Goal: Task Accomplishment & Management: Complete application form

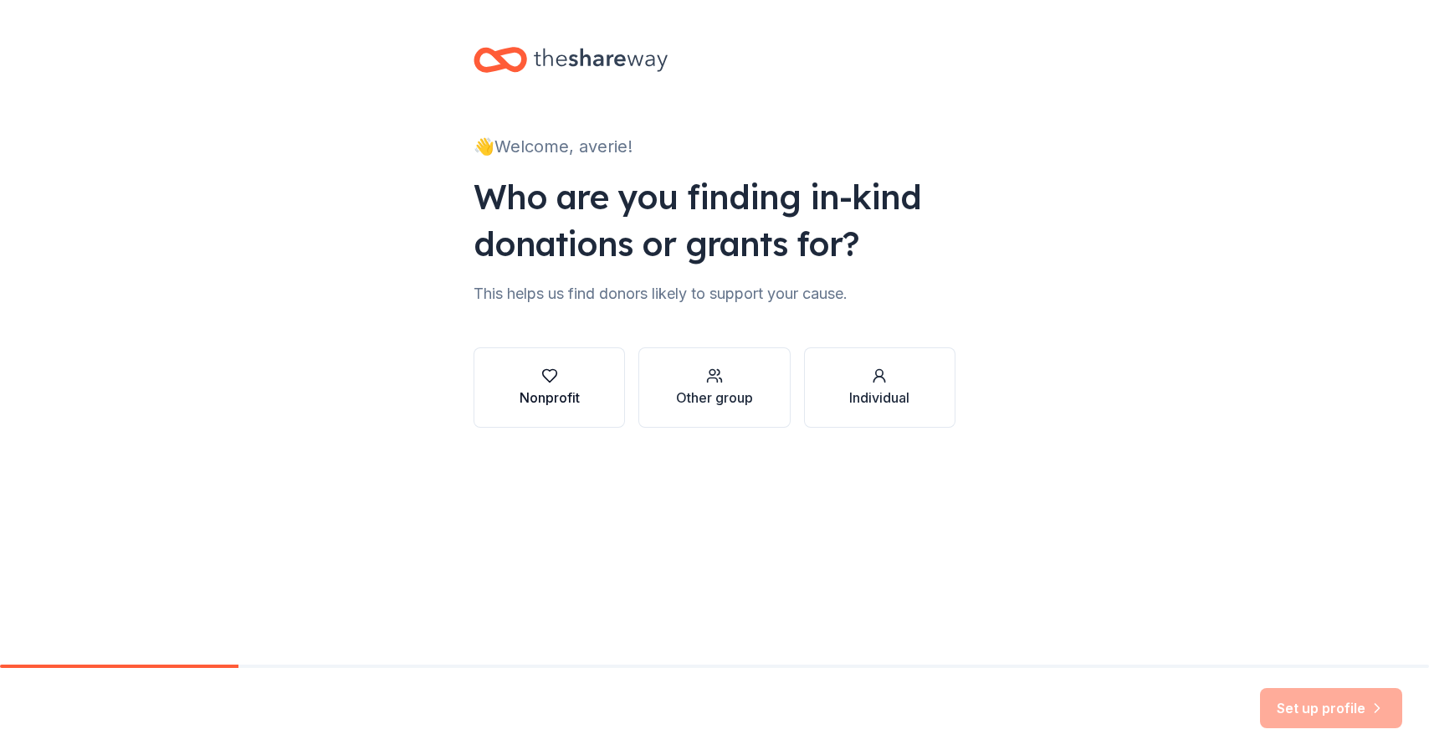
click at [550, 387] on div "Nonprofit" at bounding box center [549, 397] width 60 height 20
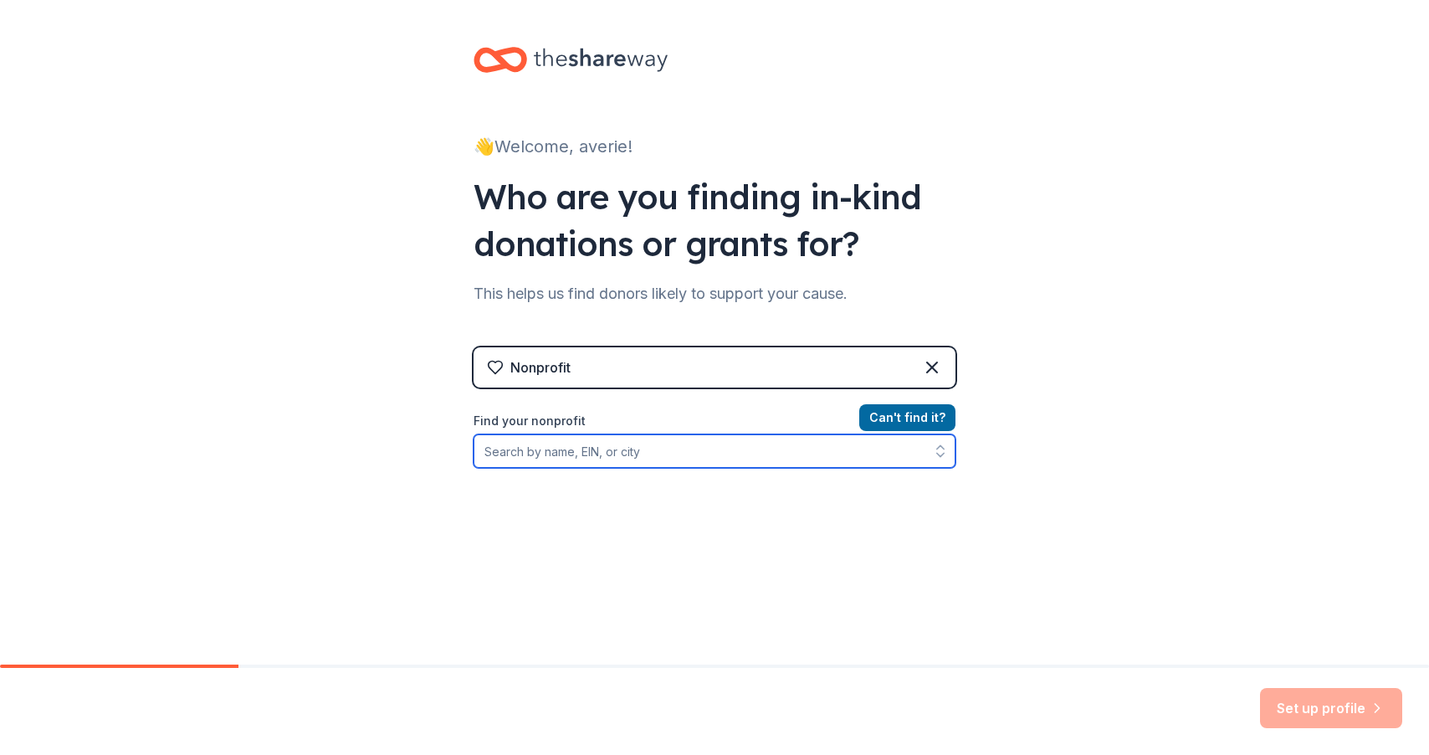
click at [710, 454] on input "Find your nonprofit" at bounding box center [714, 450] width 482 height 33
click at [545, 454] on input "Find your nonprofit" at bounding box center [714, 450] width 482 height 33
type input "[US_EMPLOYER_IDENTIFICATION_NUMBER]"
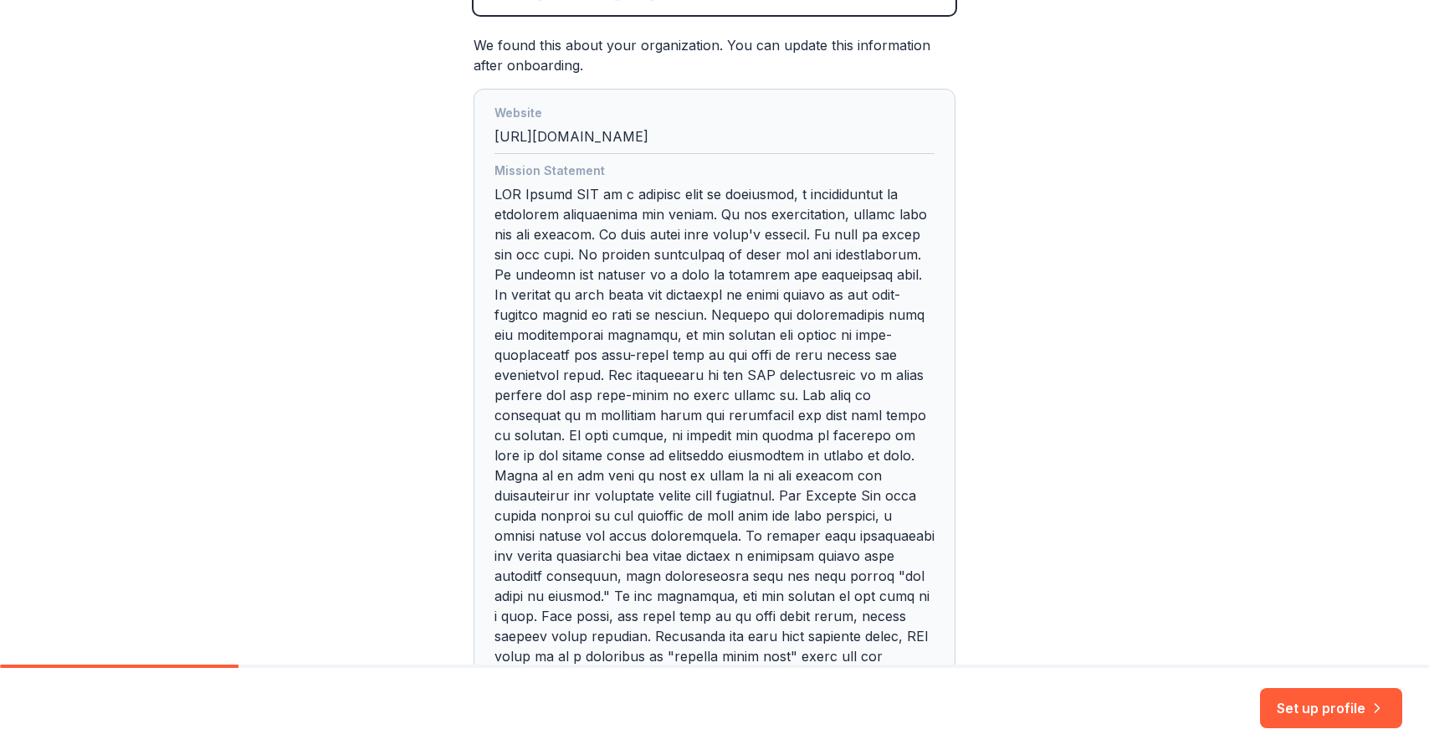
scroll to position [511, 0]
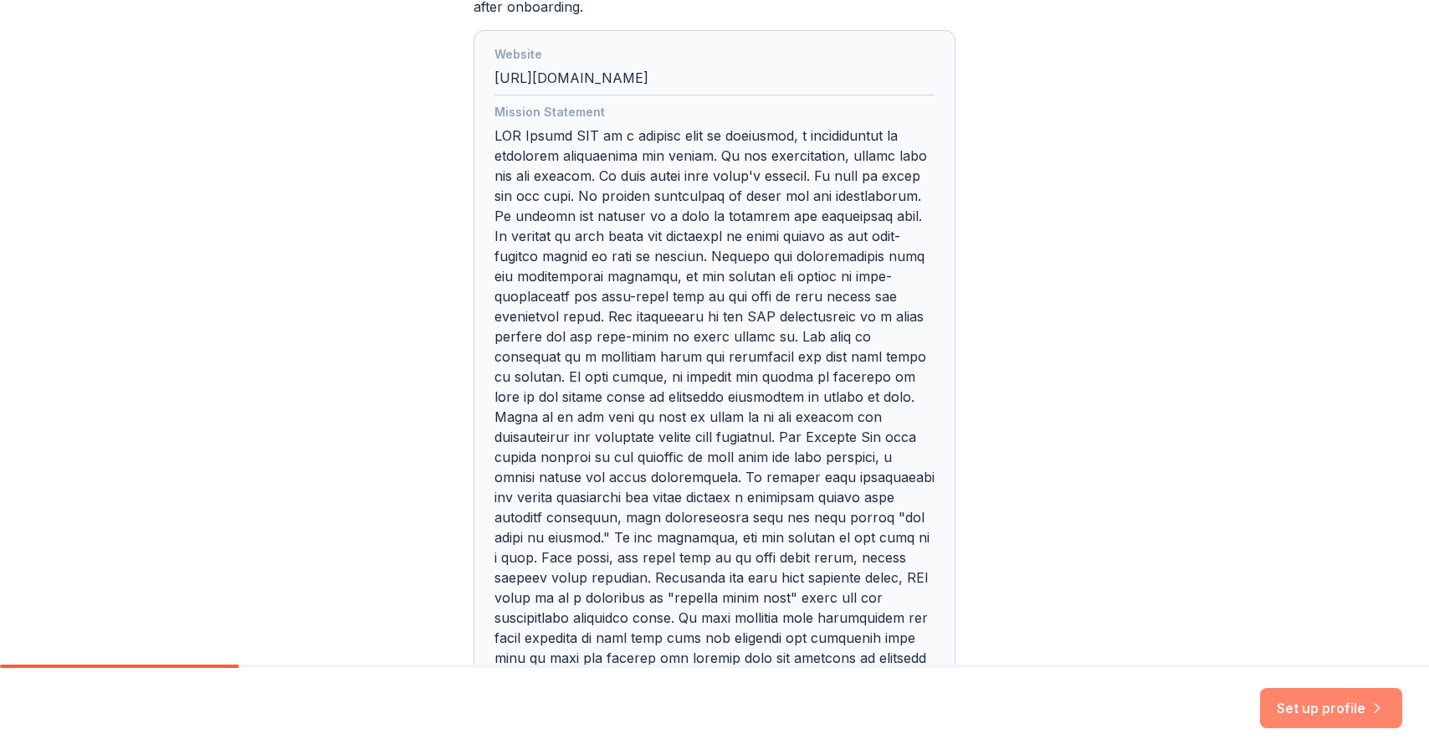
click at [1334, 703] on button "Set up profile" at bounding box center [1331, 708] width 142 height 40
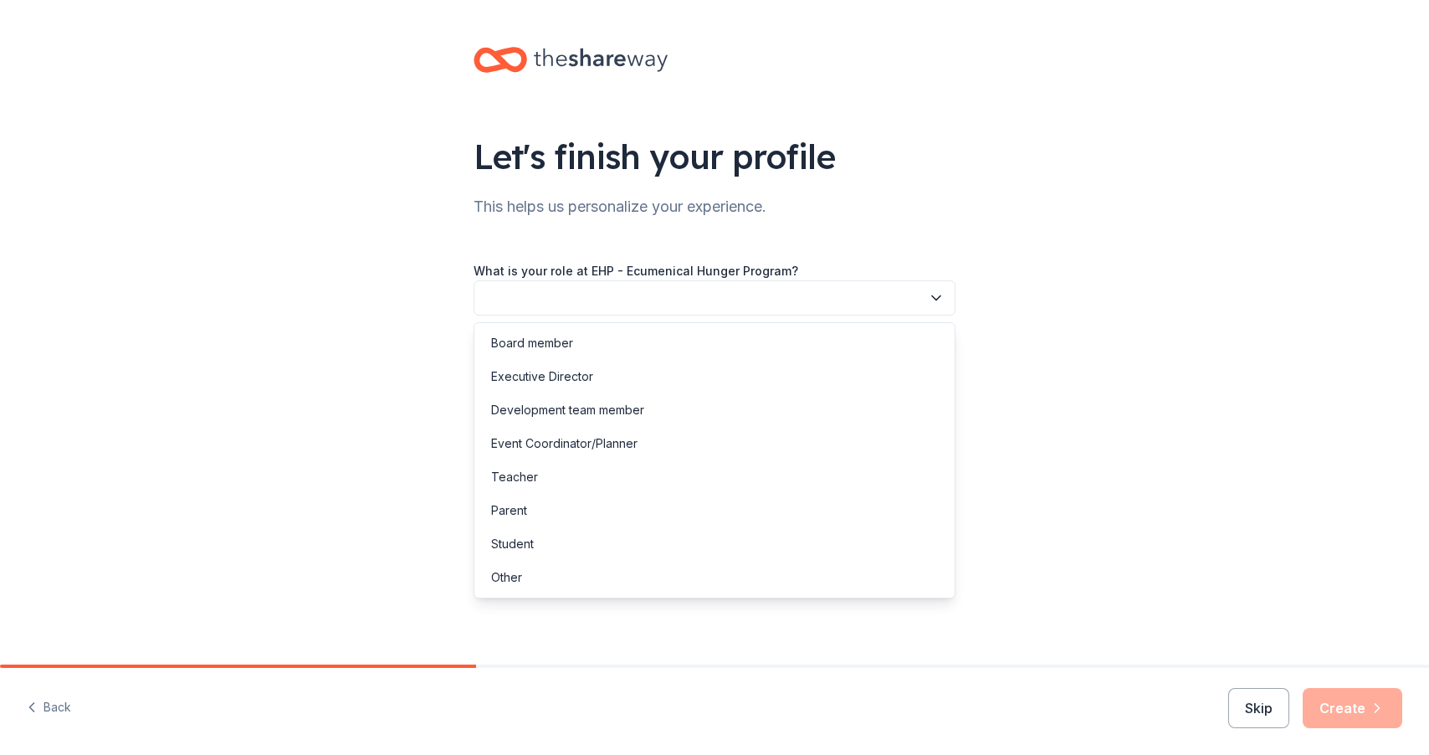
click at [937, 302] on icon "button" at bounding box center [936, 297] width 17 height 17
click at [786, 442] on div "Event Coordinator/Planner" at bounding box center [714, 443] width 473 height 33
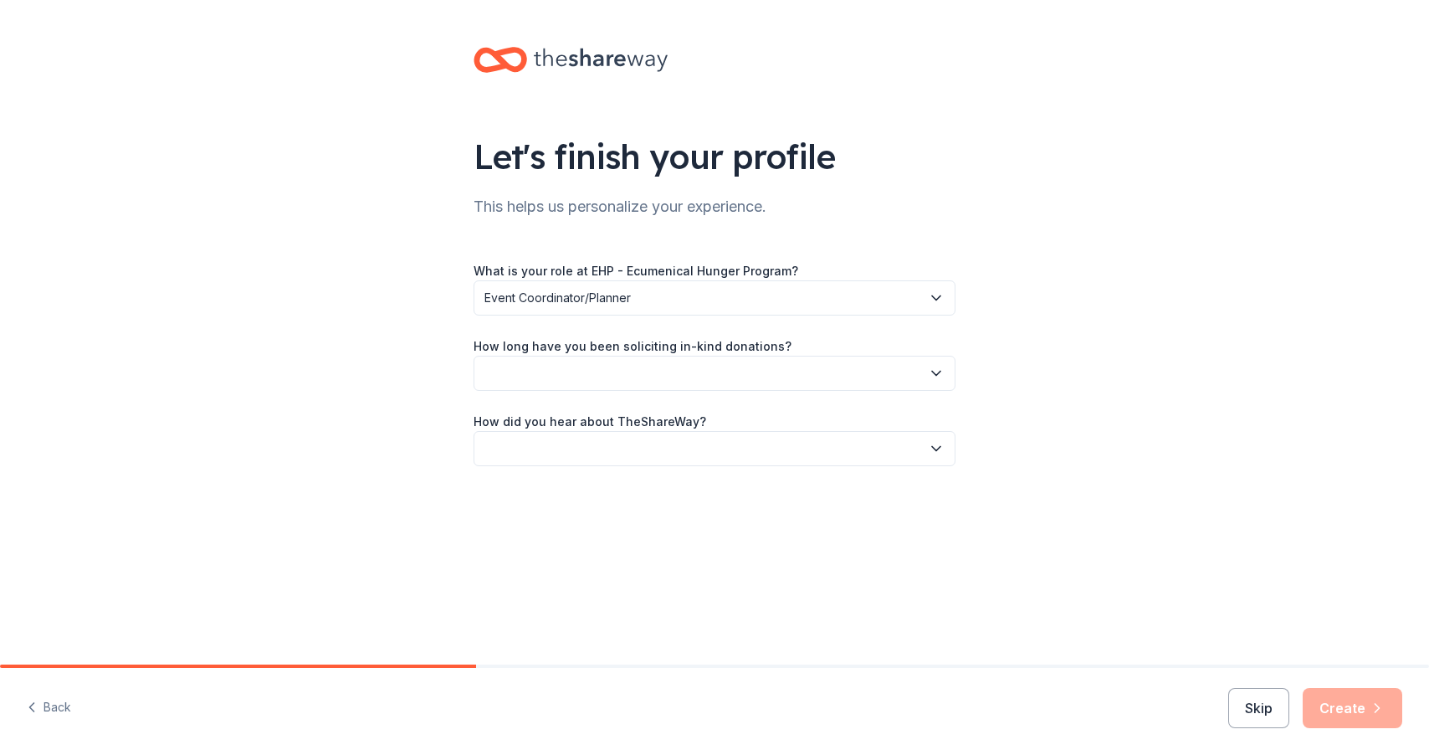
click at [938, 301] on icon "button" at bounding box center [936, 297] width 17 height 17
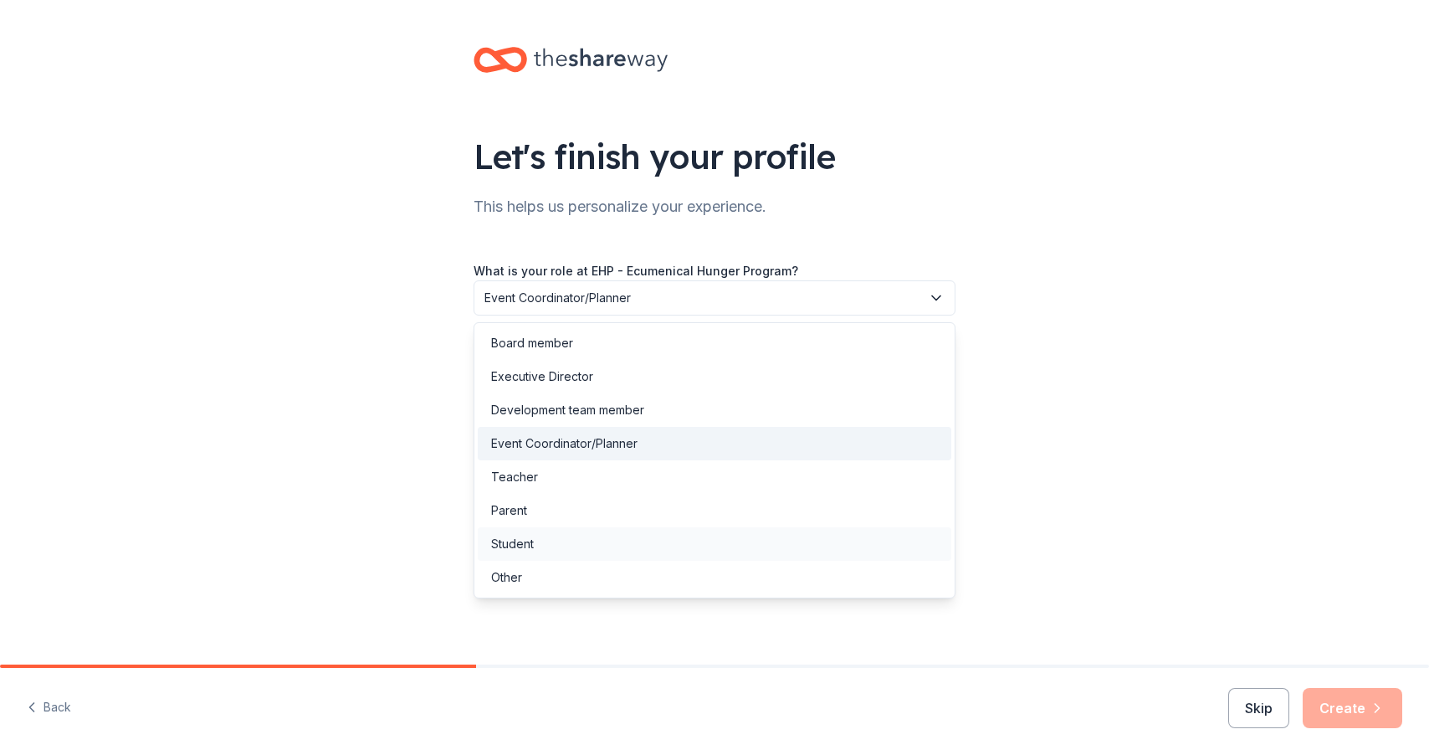
click at [634, 544] on div "Student" at bounding box center [714, 543] width 473 height 33
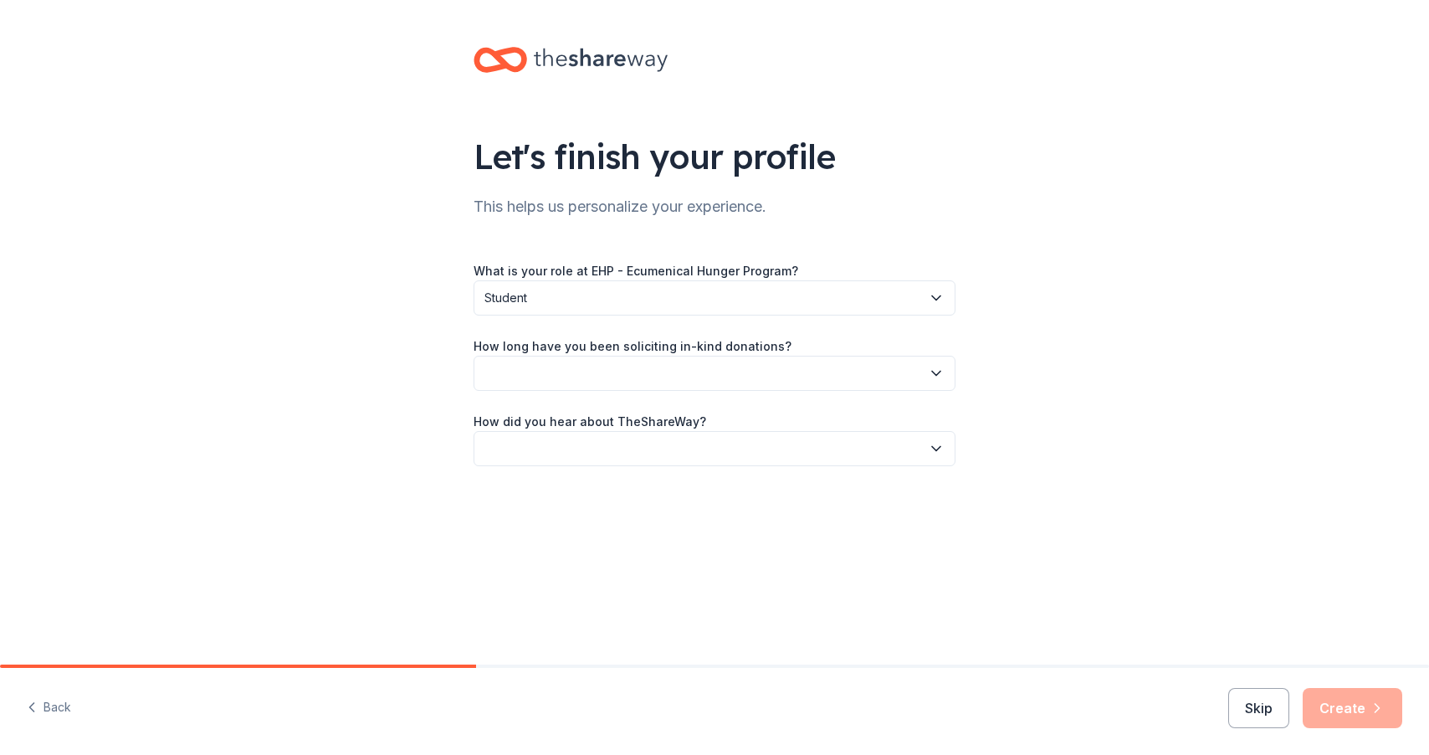
click at [637, 373] on button "button" at bounding box center [714, 373] width 482 height 35
click at [606, 416] on div "This is my first time!" at bounding box center [714, 418] width 473 height 33
click at [596, 453] on button "button" at bounding box center [714, 448] width 482 height 35
click at [598, 534] on div "Online search" at bounding box center [714, 526] width 473 height 33
click at [1368, 709] on button "Create" at bounding box center [1352, 708] width 100 height 40
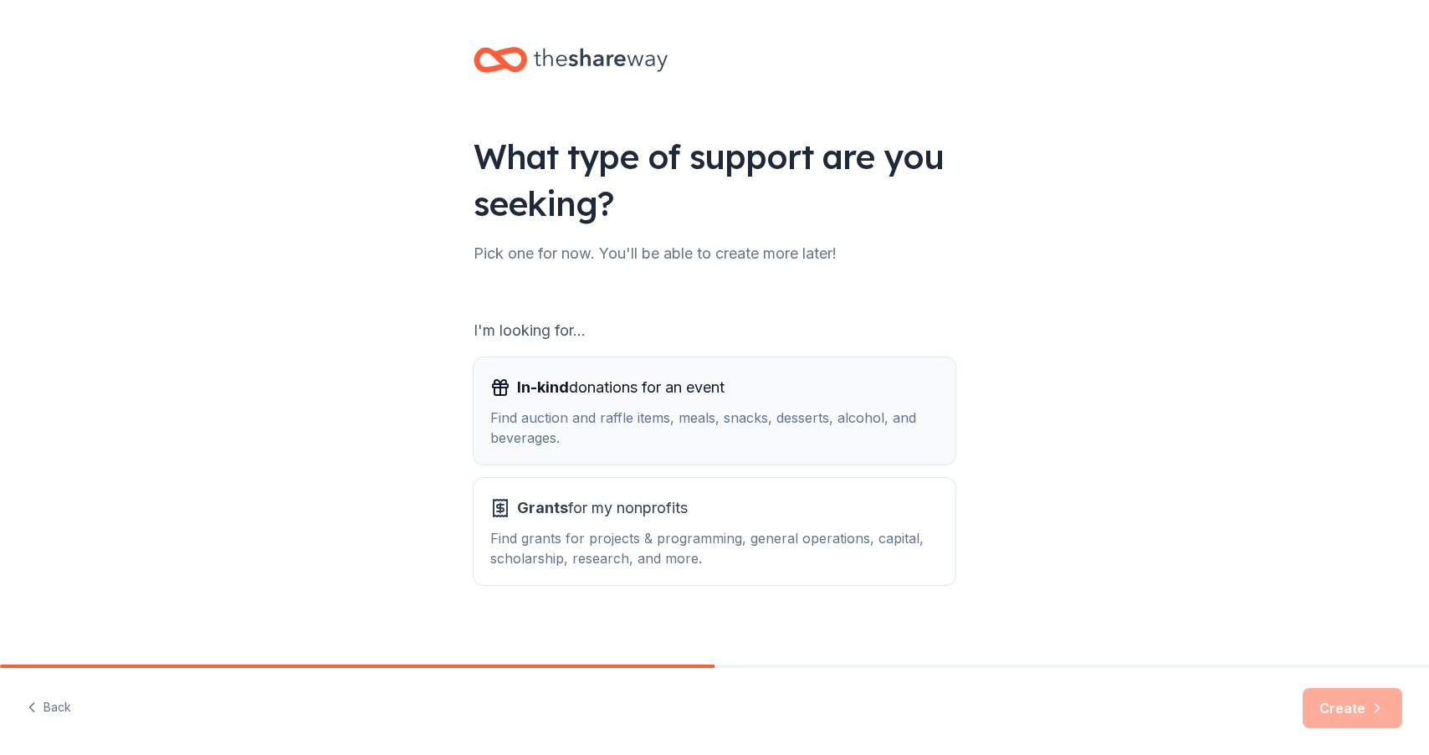
scroll to position [11, 0]
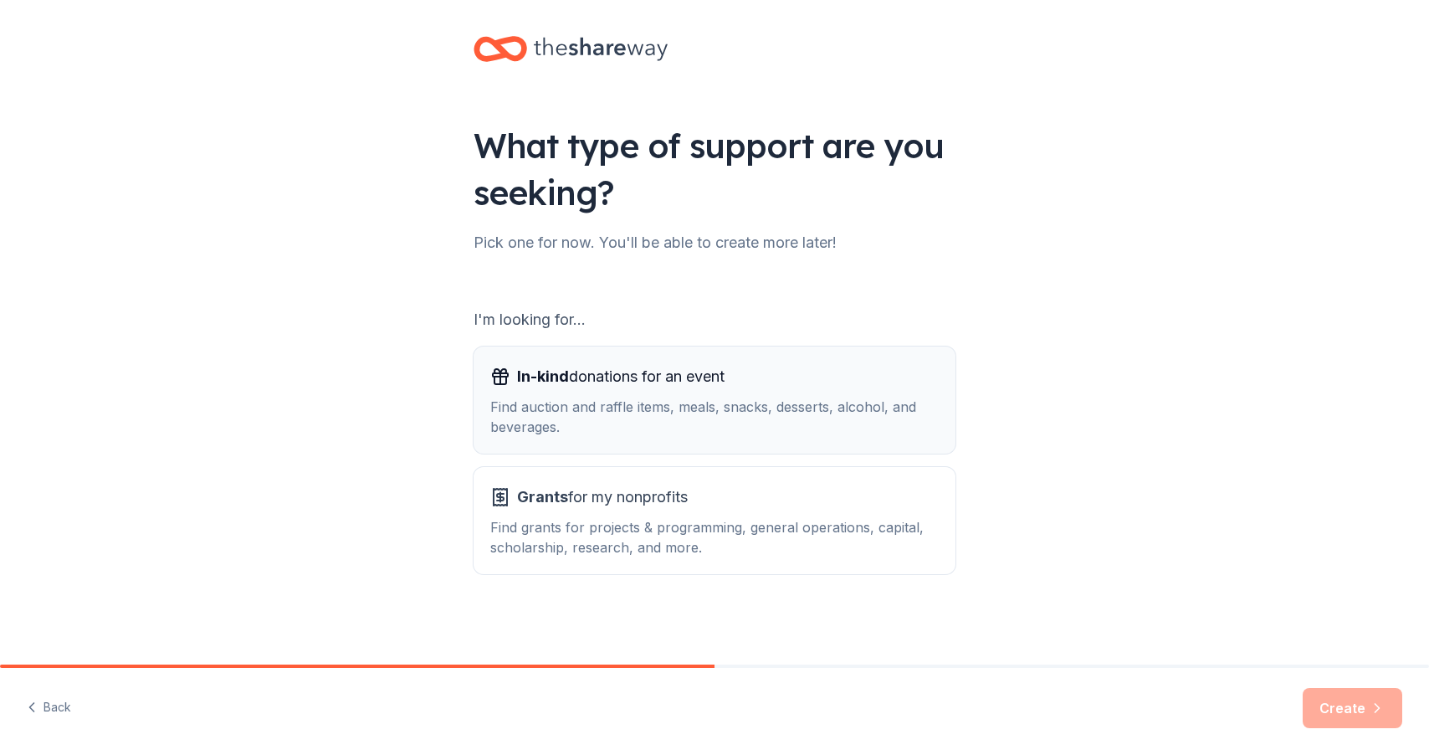
click at [784, 414] on div "Find auction and raffle items, meals, snacks, desserts, alcohol, and beverages." at bounding box center [714, 417] width 448 height 40
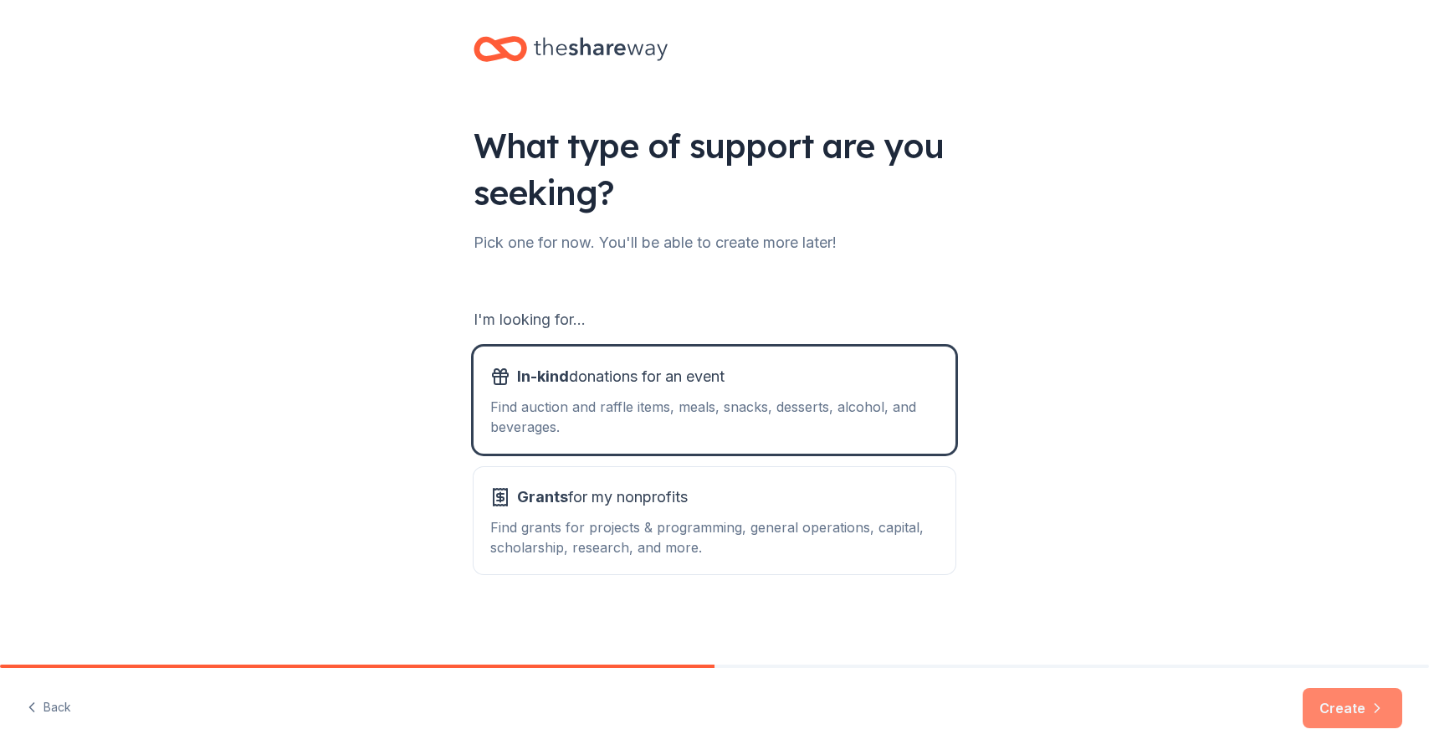
click at [1383, 717] on button "Create" at bounding box center [1352, 708] width 100 height 40
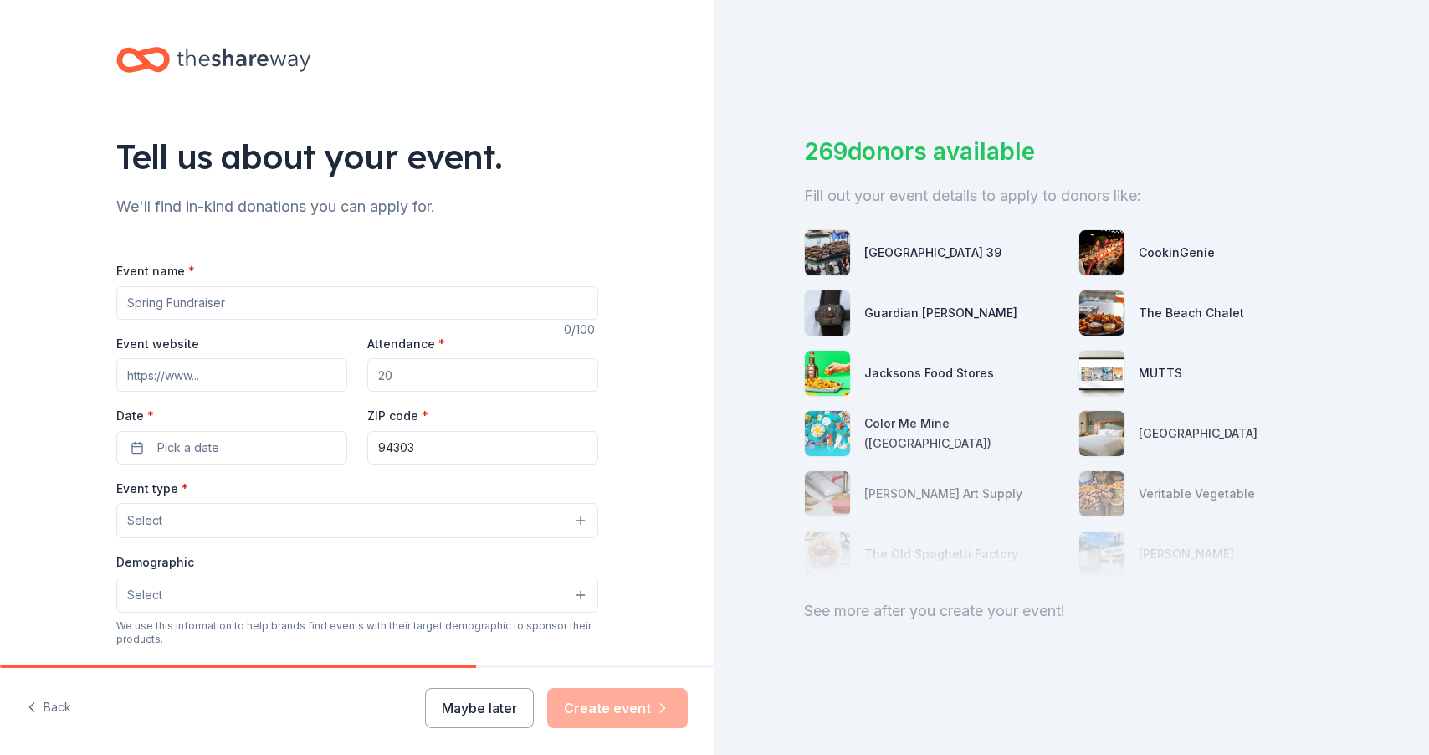
click at [282, 301] on input "Event name *" at bounding box center [357, 302] width 482 height 33
type input "b"
type input "S"
type input "Back to School supplies drive"
drag, startPoint x: 398, startPoint y: 374, endPoint x: 367, endPoint y: 375, distance: 31.0
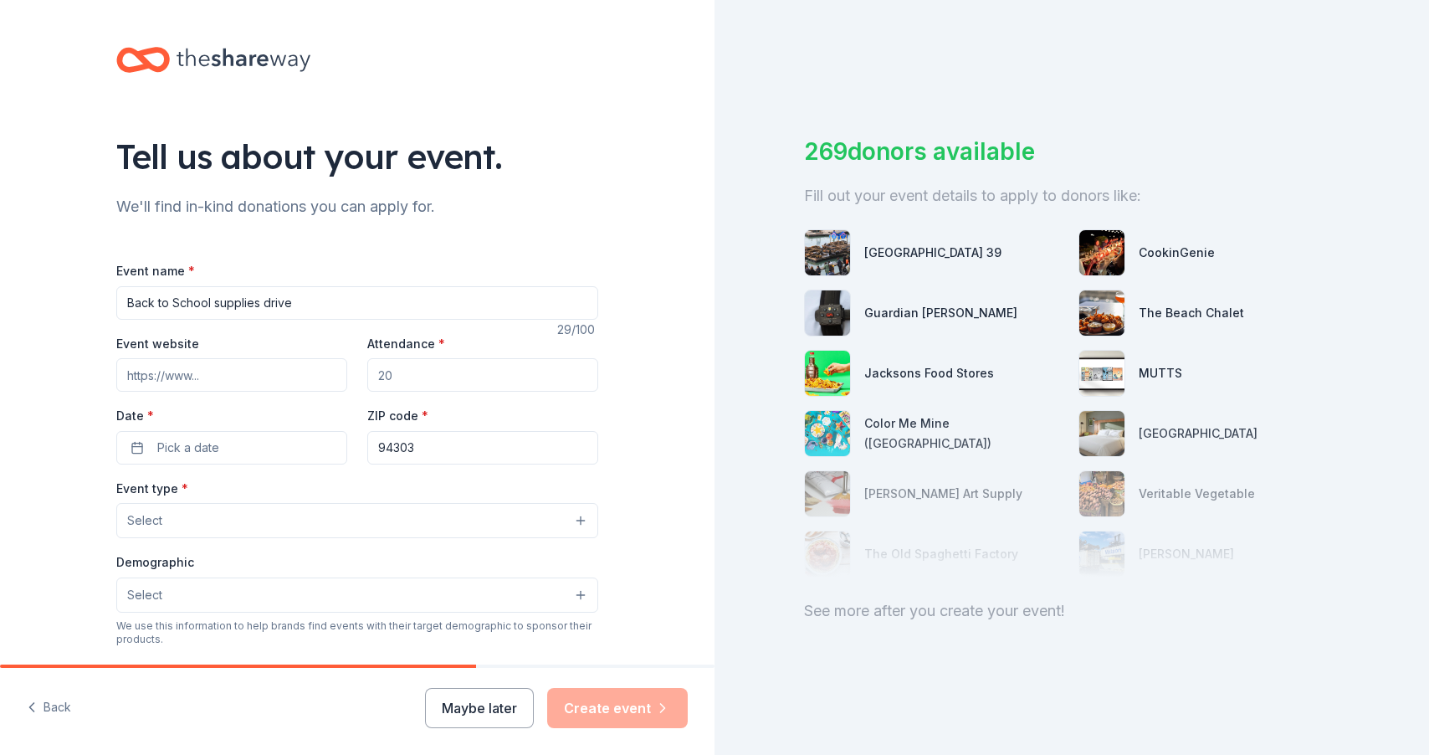
click at [367, 374] on input "Attendance *" at bounding box center [482, 374] width 231 height 33
type input "10"
click at [243, 454] on button "Pick a date" at bounding box center [231, 447] width 231 height 33
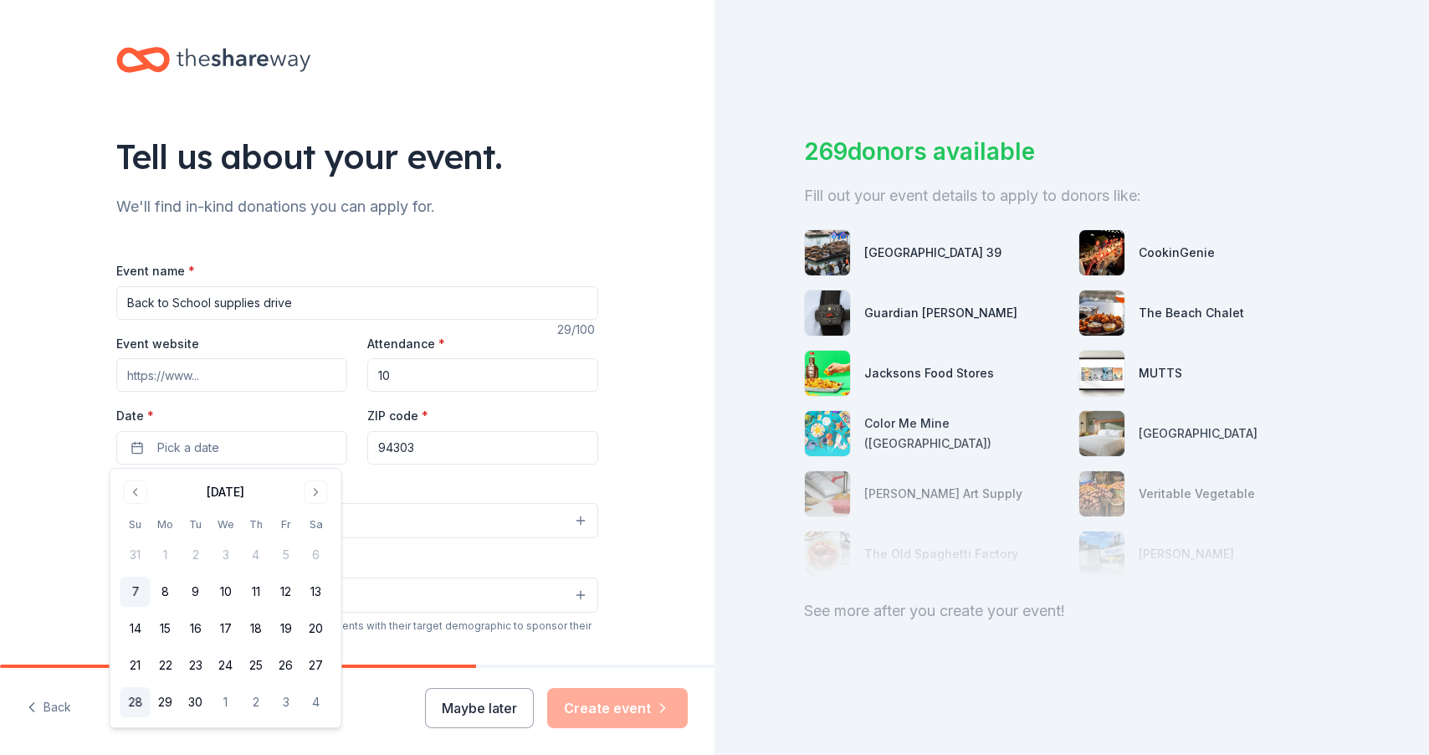
click at [141, 704] on button "28" at bounding box center [135, 702] width 30 height 30
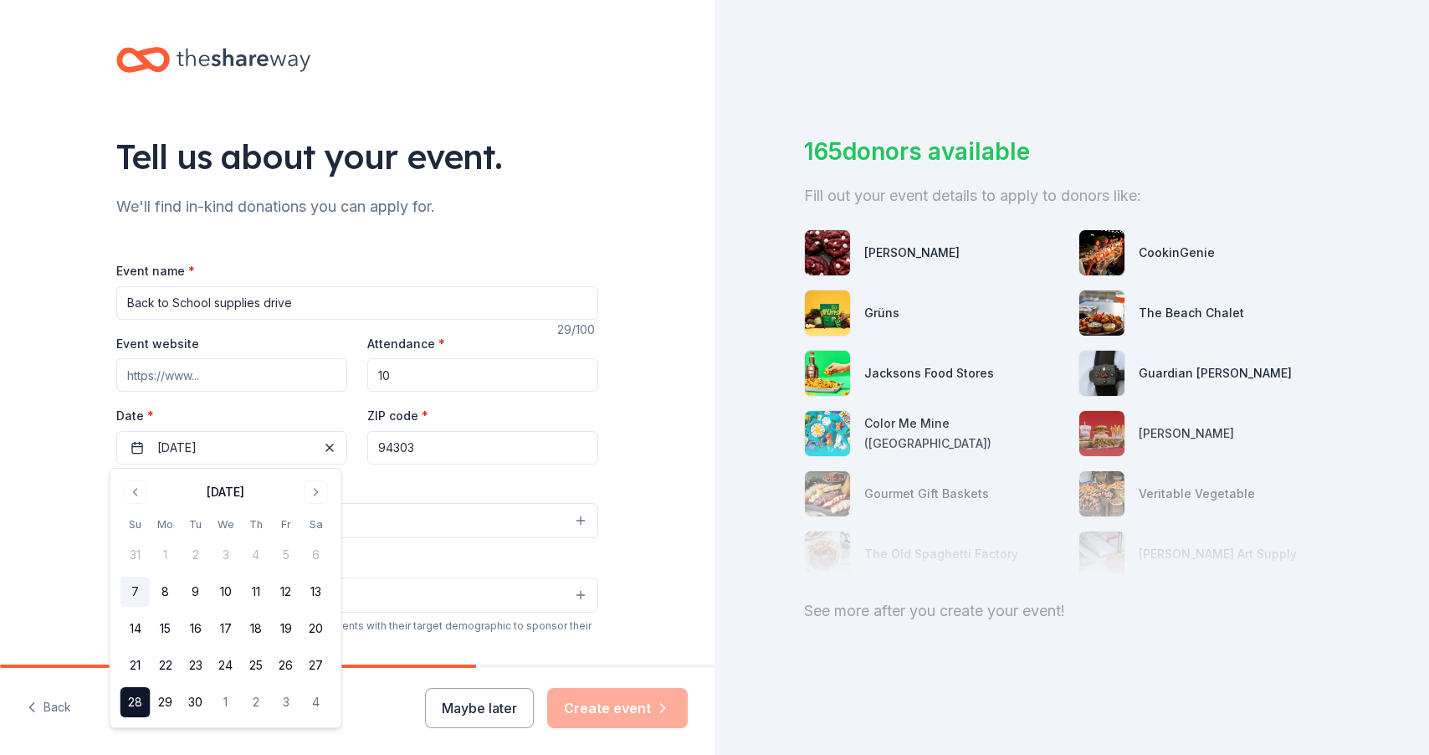
click at [448, 490] on div "Event type * Select" at bounding box center [357, 508] width 482 height 61
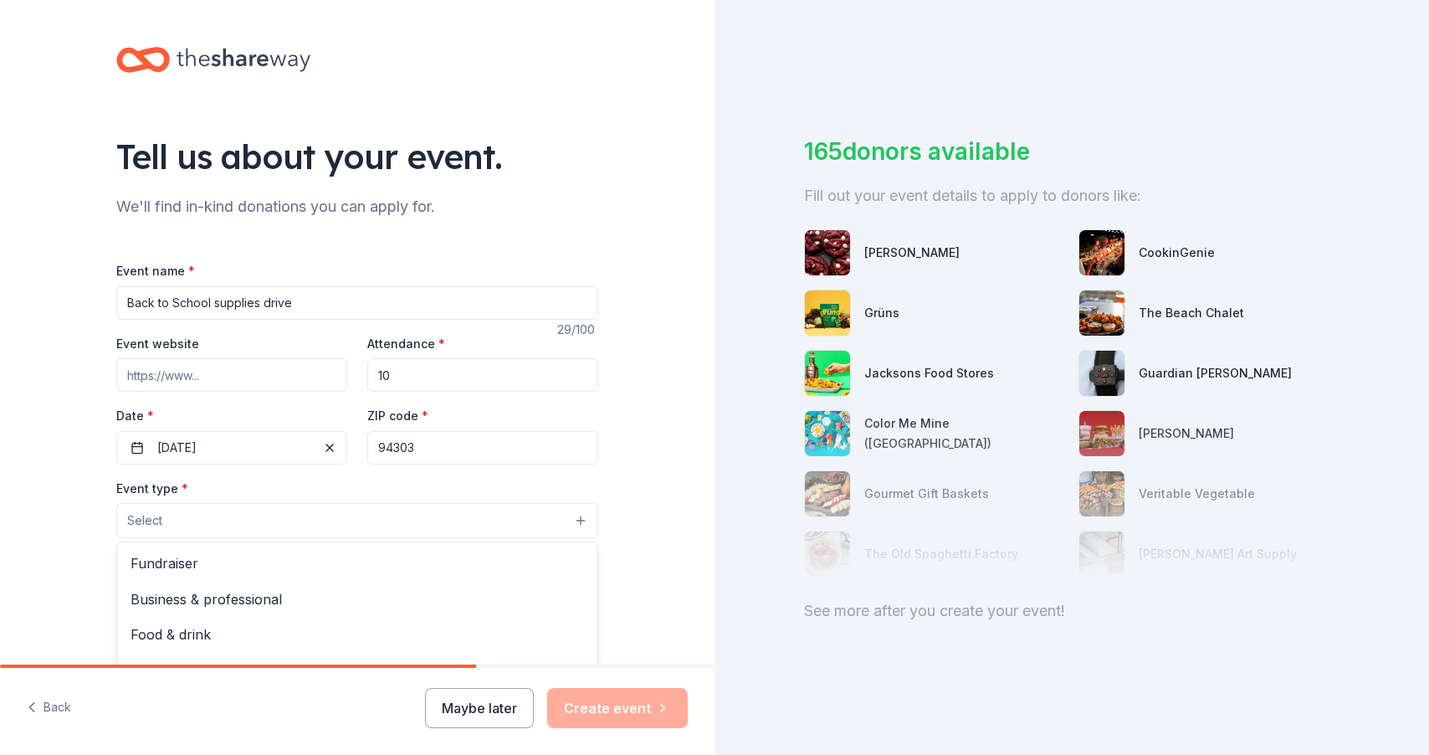
click at [281, 521] on button "Select" at bounding box center [357, 520] width 482 height 35
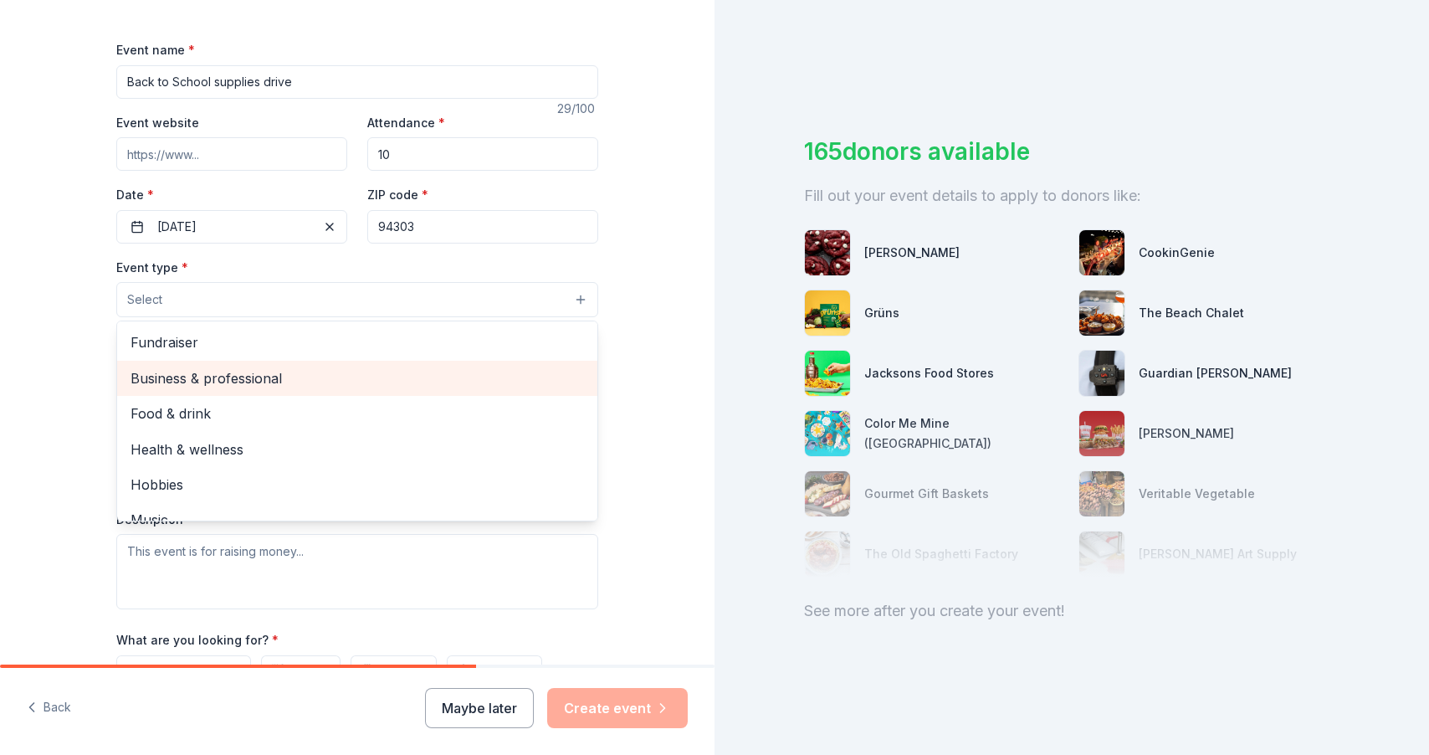
click at [302, 375] on span "Business & professional" at bounding box center [356, 378] width 453 height 22
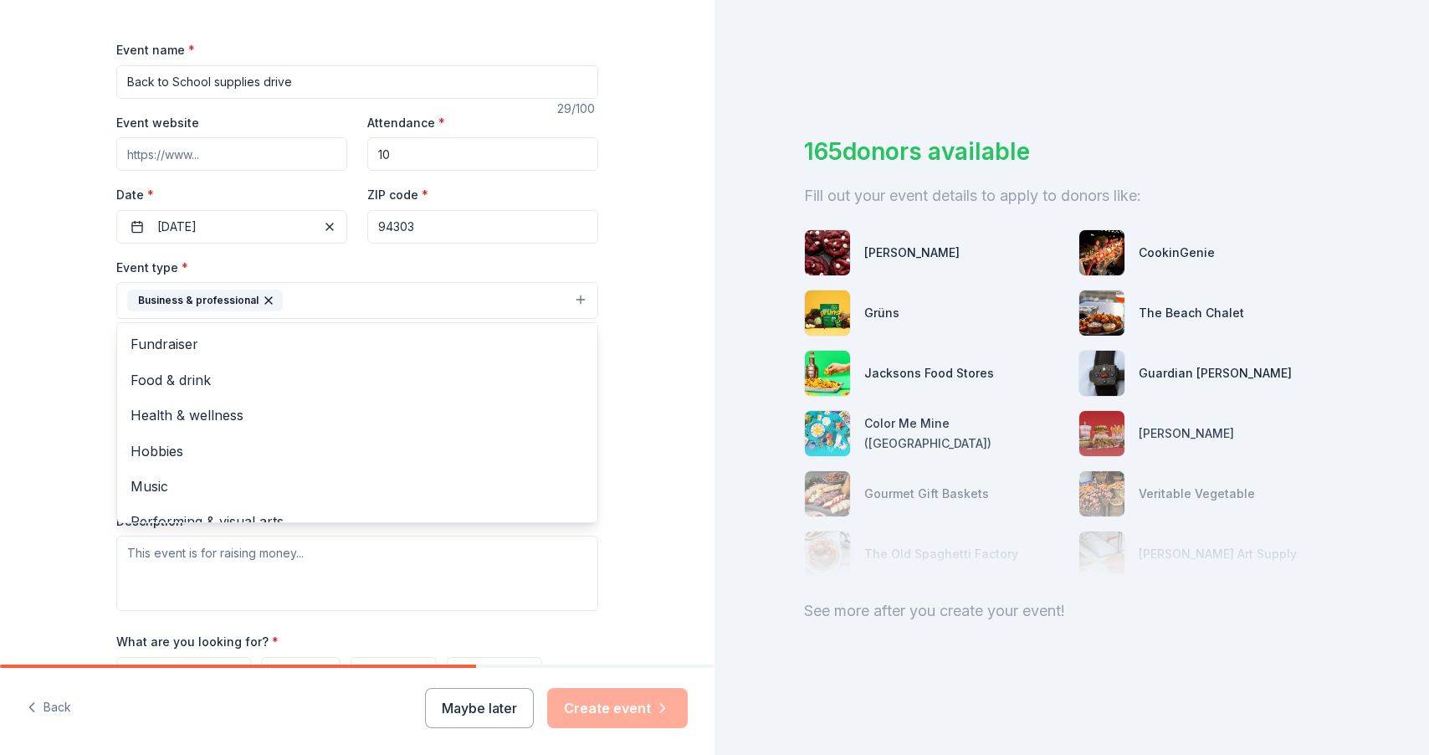
click at [650, 267] on div "Tell us about your event. We'll find in-kind donations you can apply for. Event…" at bounding box center [357, 336] width 714 height 1115
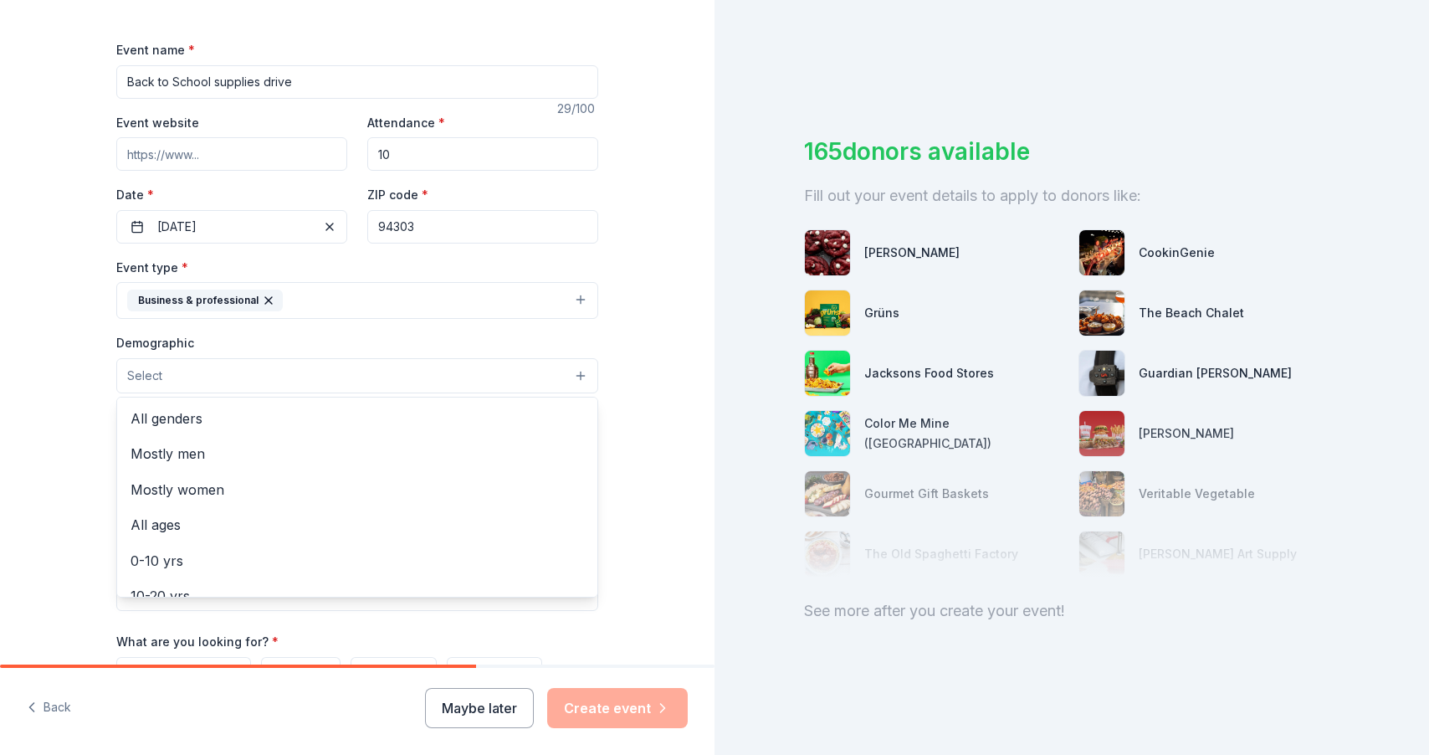
click at [372, 373] on button "Select" at bounding box center [357, 375] width 482 height 35
click at [343, 418] on span "All genders" at bounding box center [356, 418] width 453 height 22
click at [637, 377] on div "Tell us about your event. We'll find in-kind donations you can apply for. Event…" at bounding box center [357, 337] width 714 height 1117
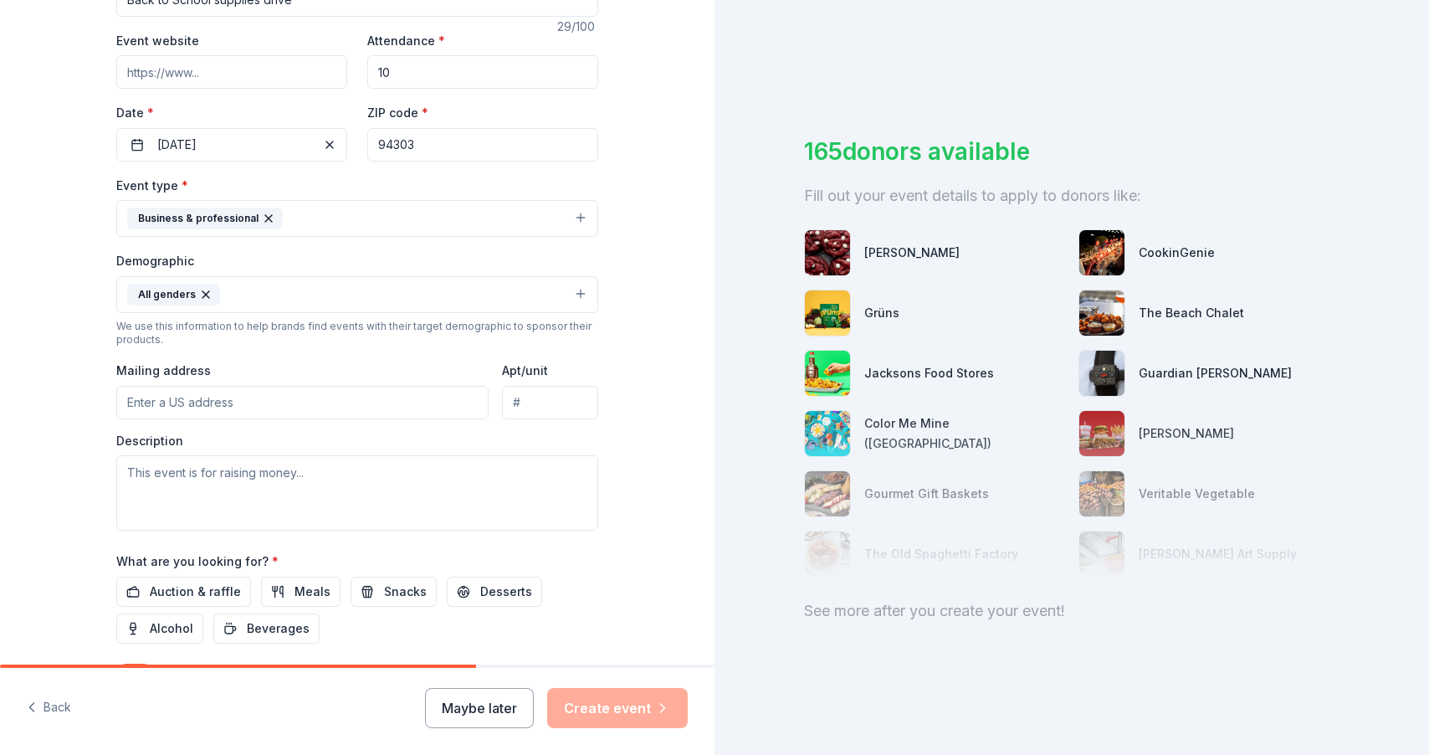
scroll to position [318, 0]
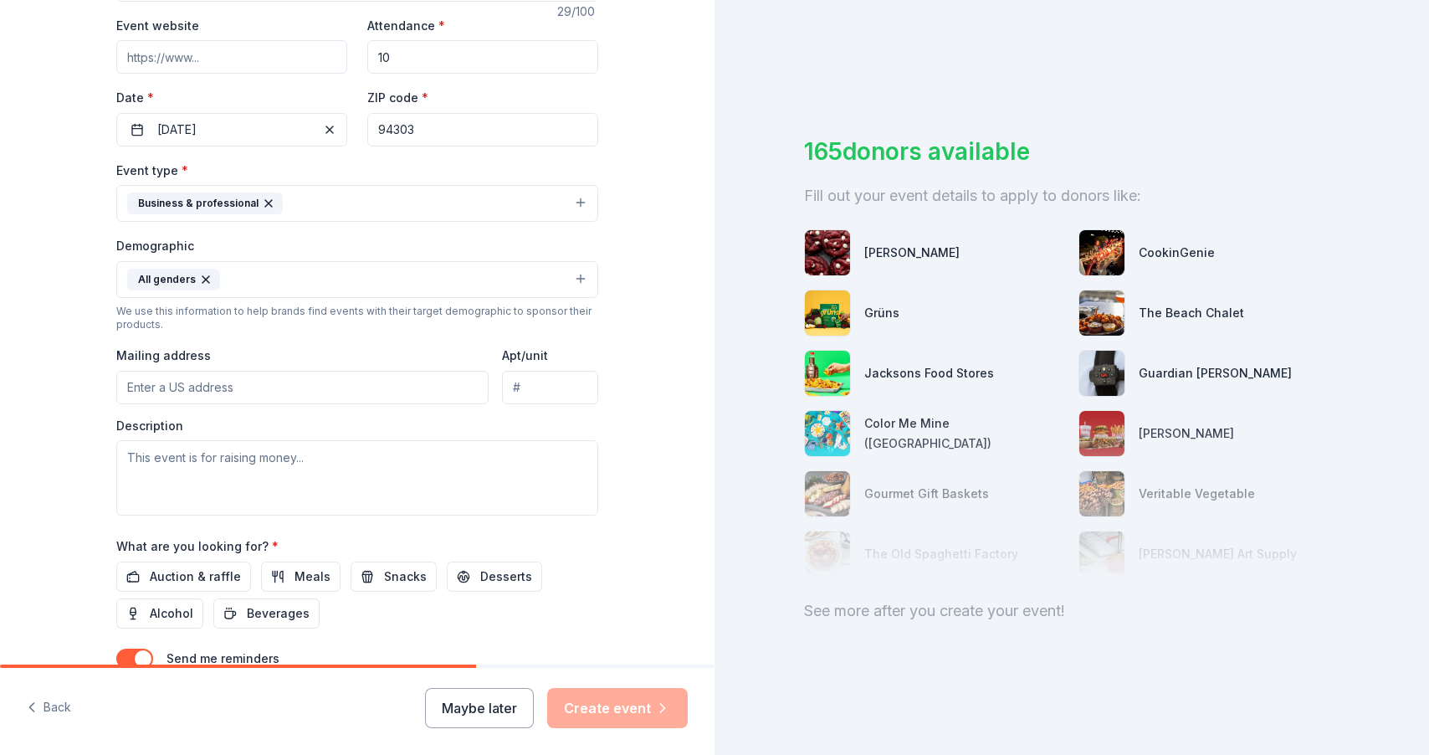
click at [265, 391] on input "Mailing address" at bounding box center [302, 387] width 372 height 33
click at [255, 391] on input "Mailing address" at bounding box center [302, 387] width 372 height 33
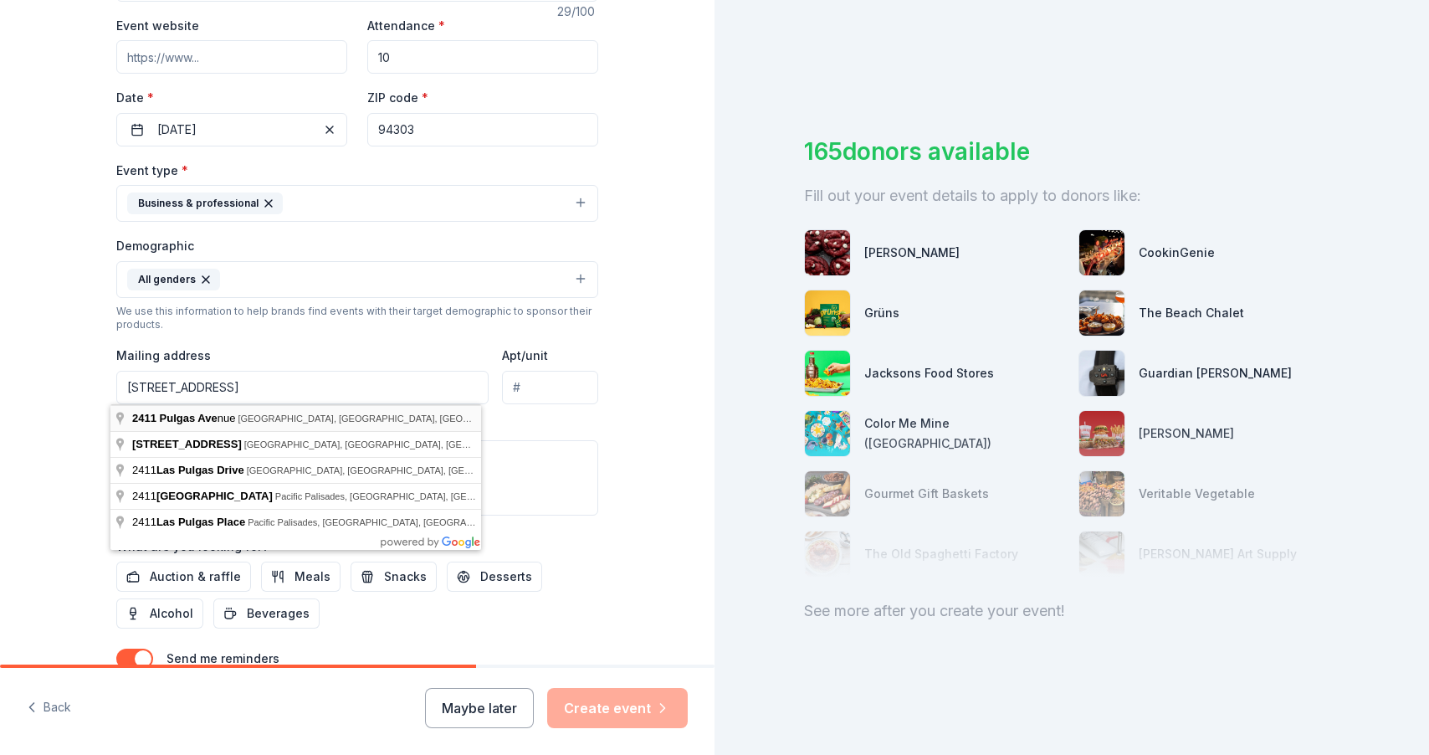
type input "[STREET_ADDRESS]"
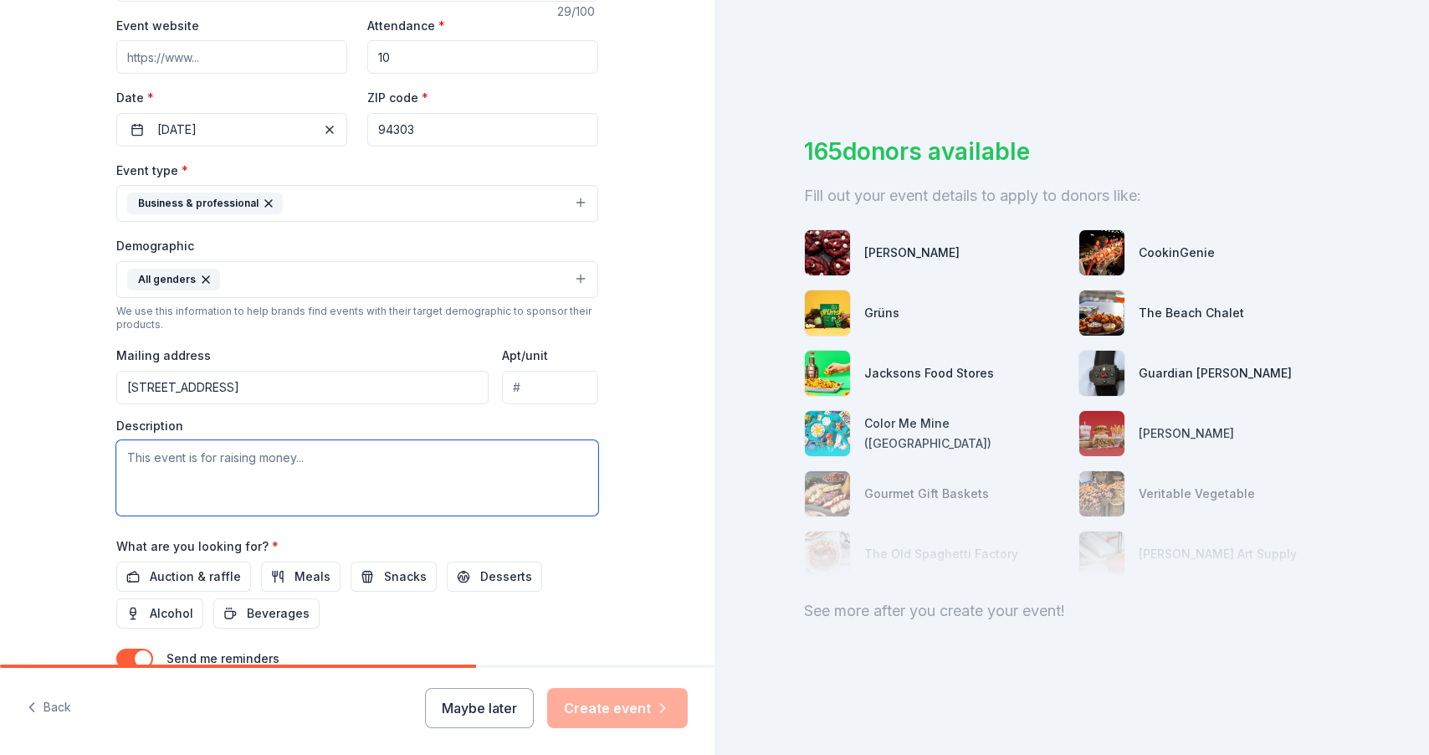
click at [330, 465] on textarea at bounding box center [357, 477] width 482 height 75
click at [147, 458] on textarea "To enrich screen reader interactions, please activate Accessibility in Grammarl…" at bounding box center [357, 477] width 482 height 75
paste textarea "My name is [PERSON_NAME], and I am currently a Life Scout from Patrol 403. I am…"
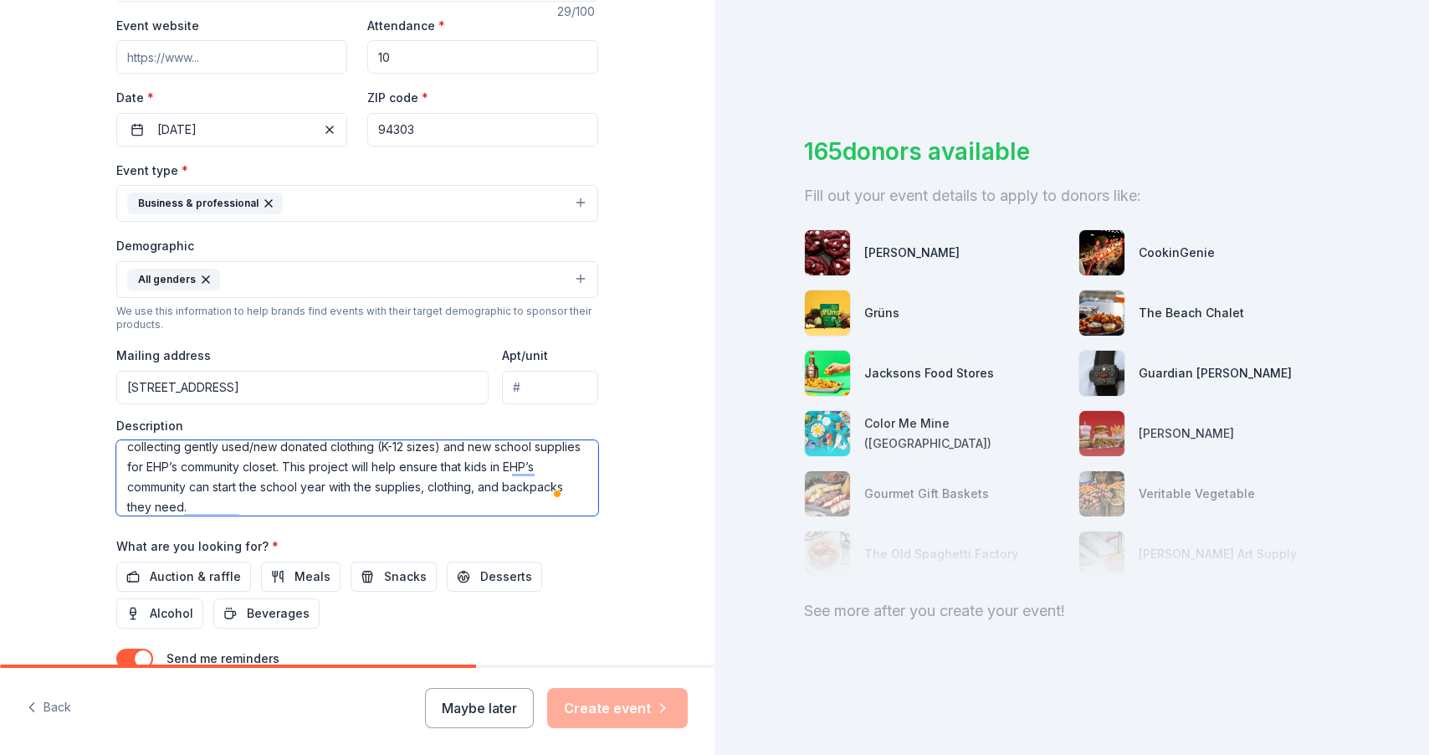
scroll to position [0, 0]
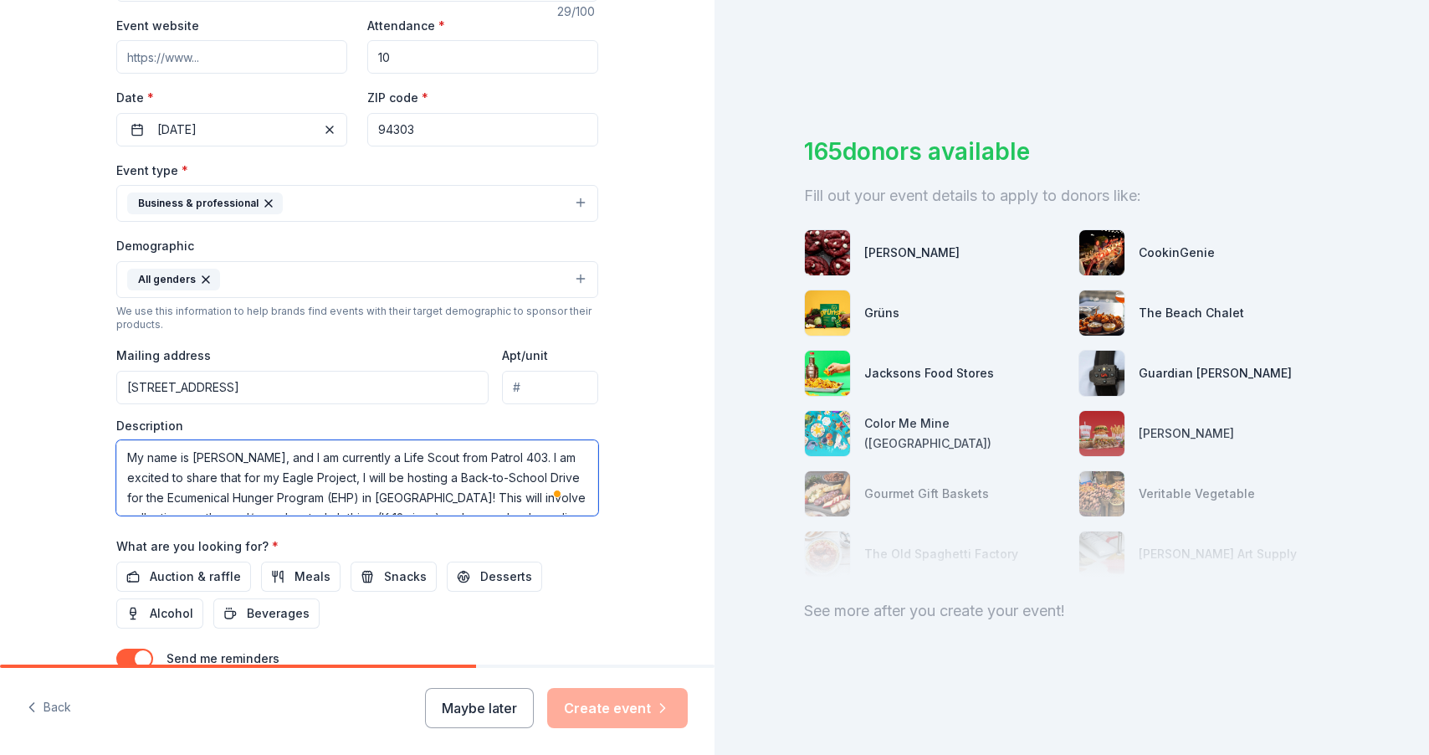
drag, startPoint x: 353, startPoint y: 479, endPoint x: 282, endPoint y: 461, distance: 73.4
click at [282, 461] on textarea "My name is [PERSON_NAME], and I am currently a Life Scout from Patrol 403. I am…" at bounding box center [357, 477] width 482 height 75
drag, startPoint x: 366, startPoint y: 500, endPoint x: 496, endPoint y: 488, distance: 131.1
click at [496, 488] on textarea "My name is [PERSON_NAME], and I am hosting a Back-to-School Drive for the Ecume…" at bounding box center [357, 477] width 482 height 75
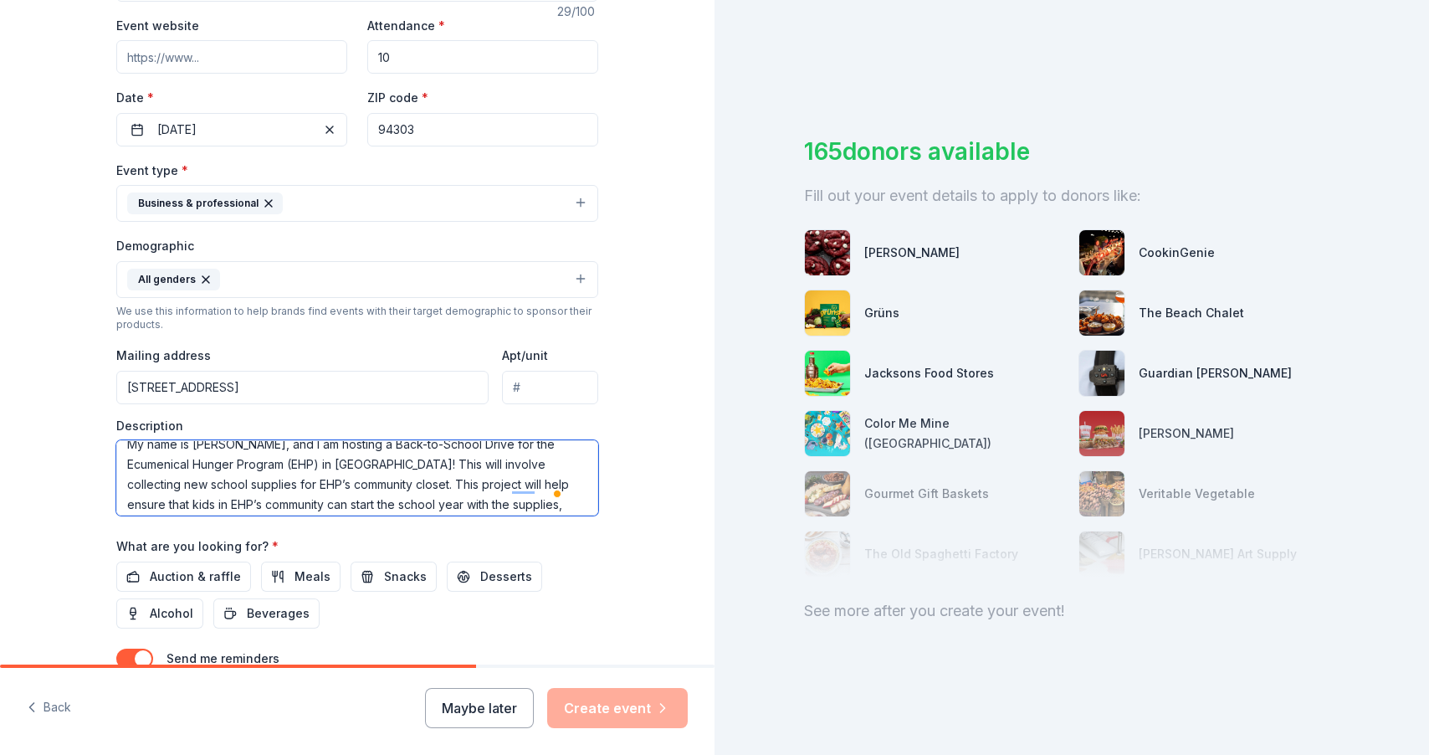
scroll to position [25, 0]
drag, startPoint x: 513, startPoint y: 490, endPoint x: 457, endPoint y: 494, distance: 56.1
click at [456, 494] on textarea "My name is [PERSON_NAME], and I am hosting a Back-to-School Drive for the Ecume…" at bounding box center [357, 477] width 482 height 75
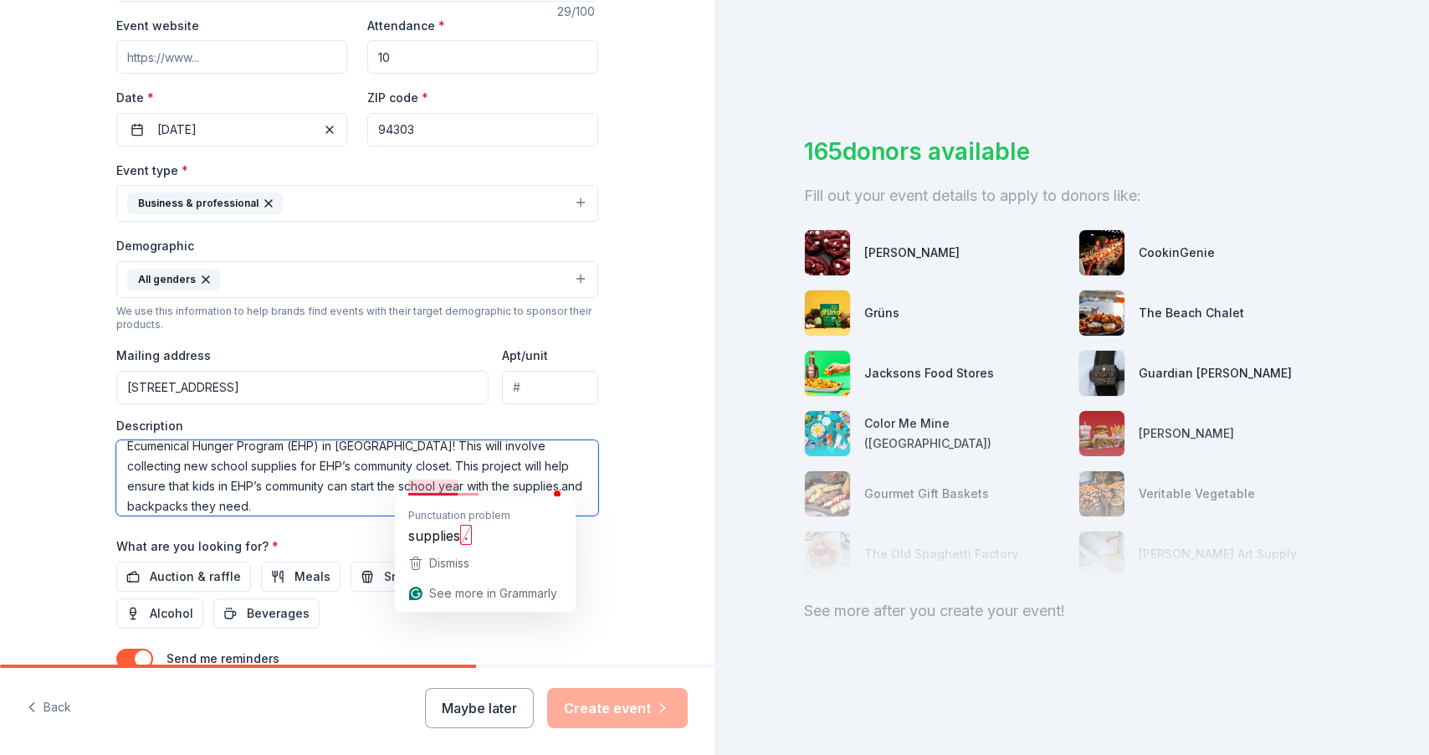
click at [411, 488] on textarea "My name is [PERSON_NAME], and I am hosting a Back-to-School Drive for the Ecume…" at bounding box center [357, 477] width 482 height 75
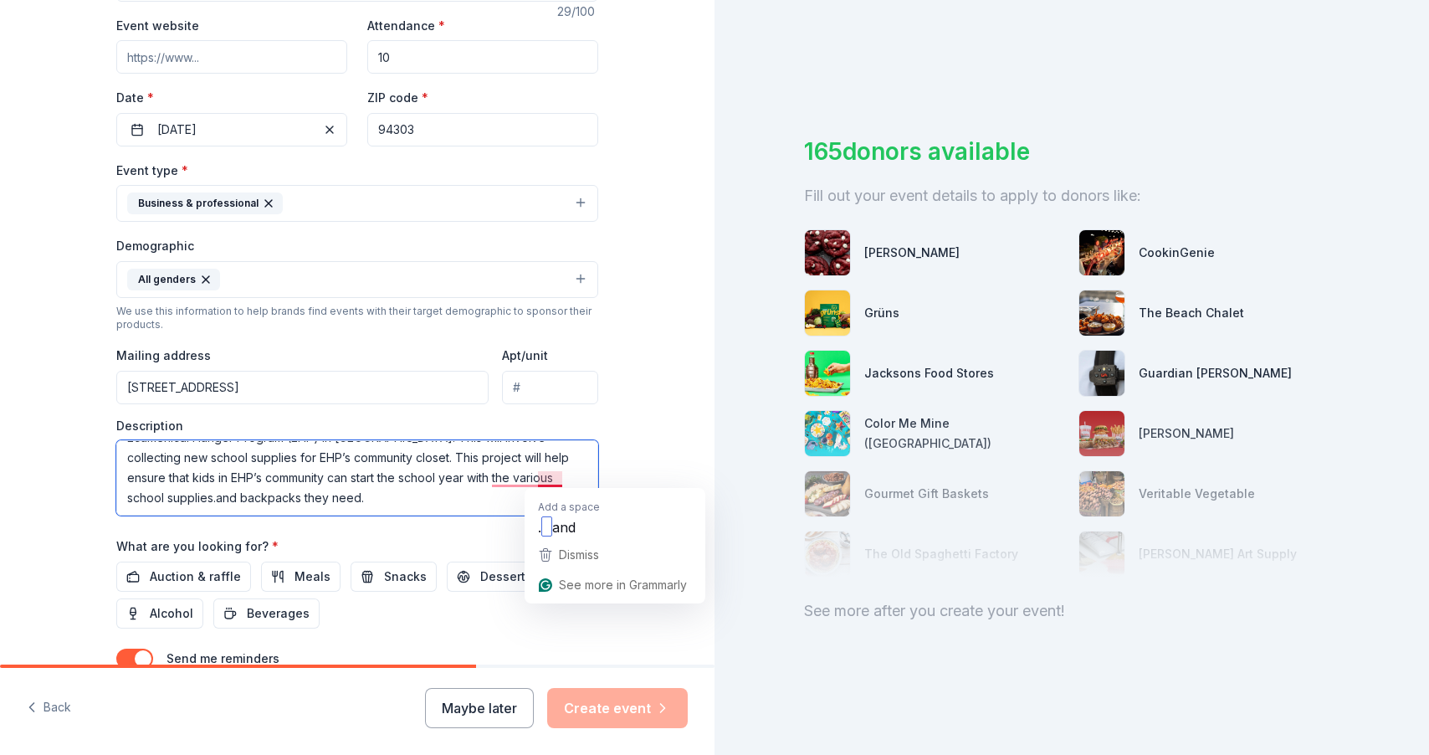
click at [543, 478] on textarea "My name is [PERSON_NAME], and I am hosting a Back-to-School Drive for the Ecume…" at bounding box center [357, 477] width 482 height 75
drag, startPoint x: 568, startPoint y: 480, endPoint x: 542, endPoint y: 480, distance: 25.9
click at [542, 480] on textarea "My name is [PERSON_NAME], and I am hosting a Back-to-School Drive for the Ecume…" at bounding box center [357, 477] width 482 height 75
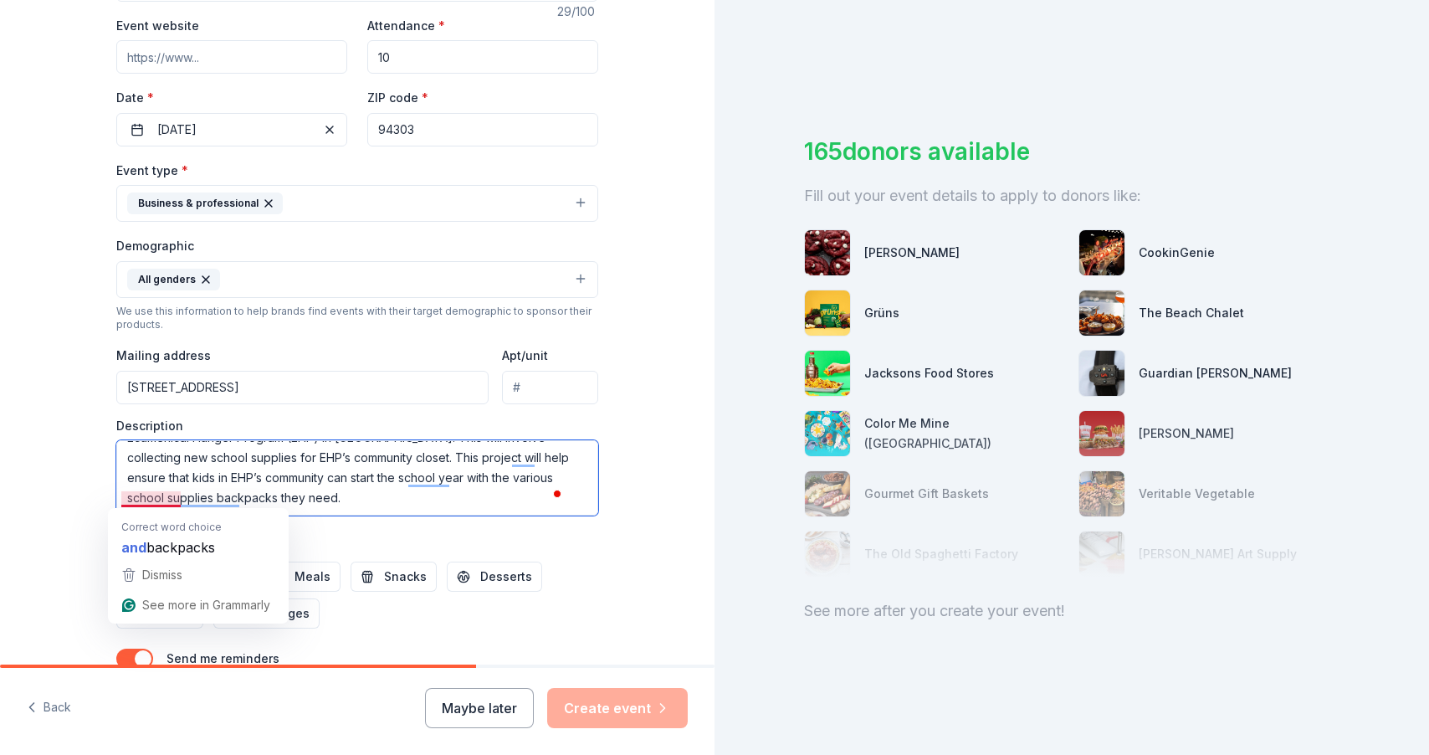
click at [122, 500] on textarea "My name is [PERSON_NAME], and I am hosting a Back-to-School Drive for the Ecume…" at bounding box center [357, 477] width 482 height 75
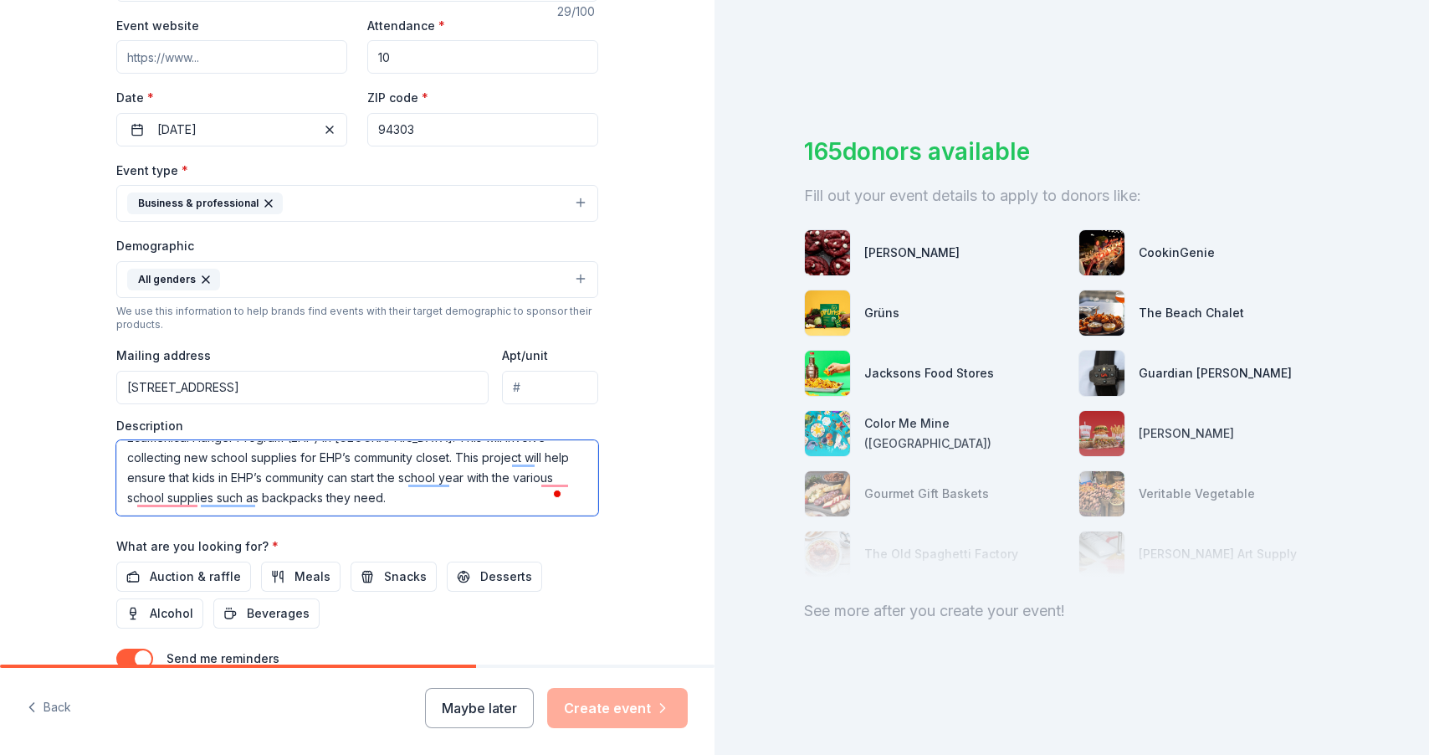
click at [198, 500] on textarea "My name is [PERSON_NAME], and I am hosting a Back-to-School Drive for the Ecume…" at bounding box center [357, 477] width 482 height 75
click at [453, 502] on textarea "My name is [PERSON_NAME], and I am hosting a Back-to-School Drive for the Ecume…" at bounding box center [357, 477] width 482 height 75
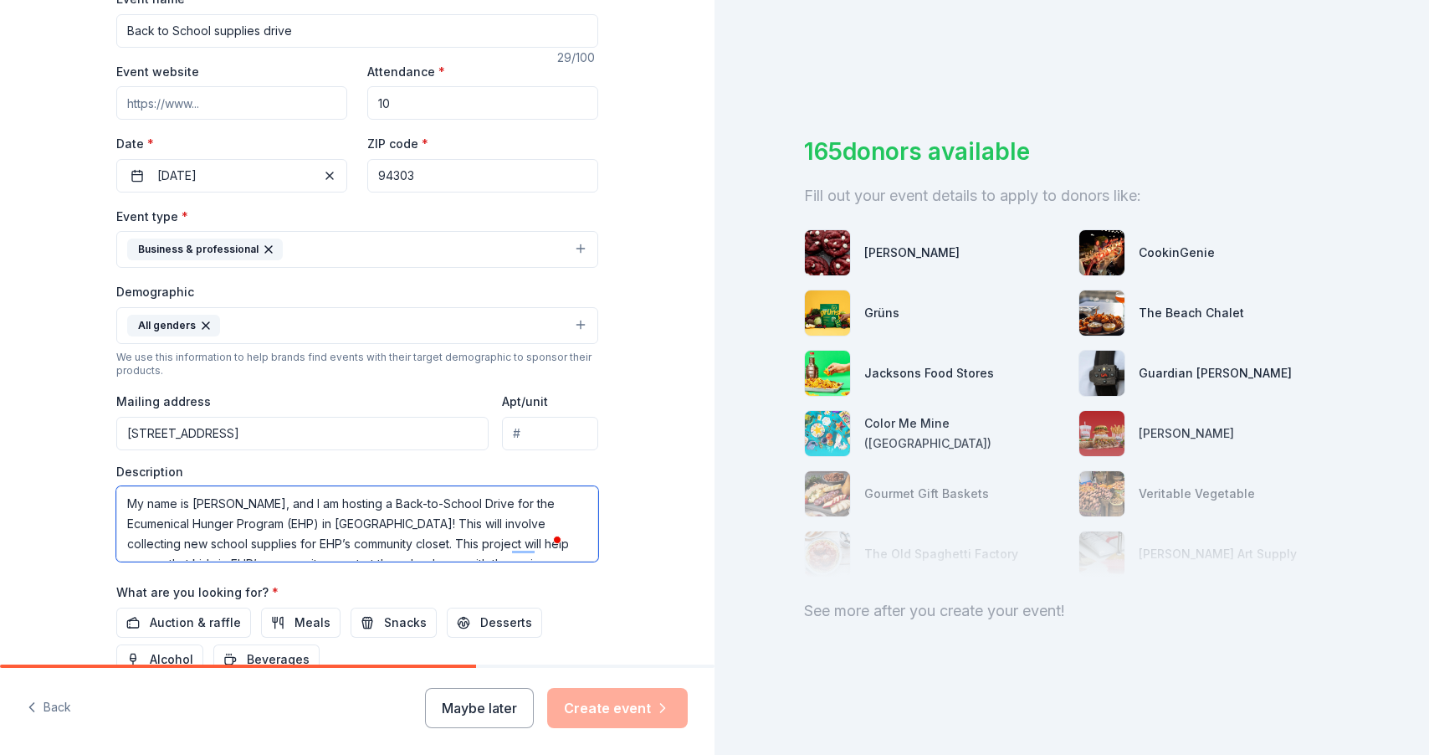
scroll to position [269, 0]
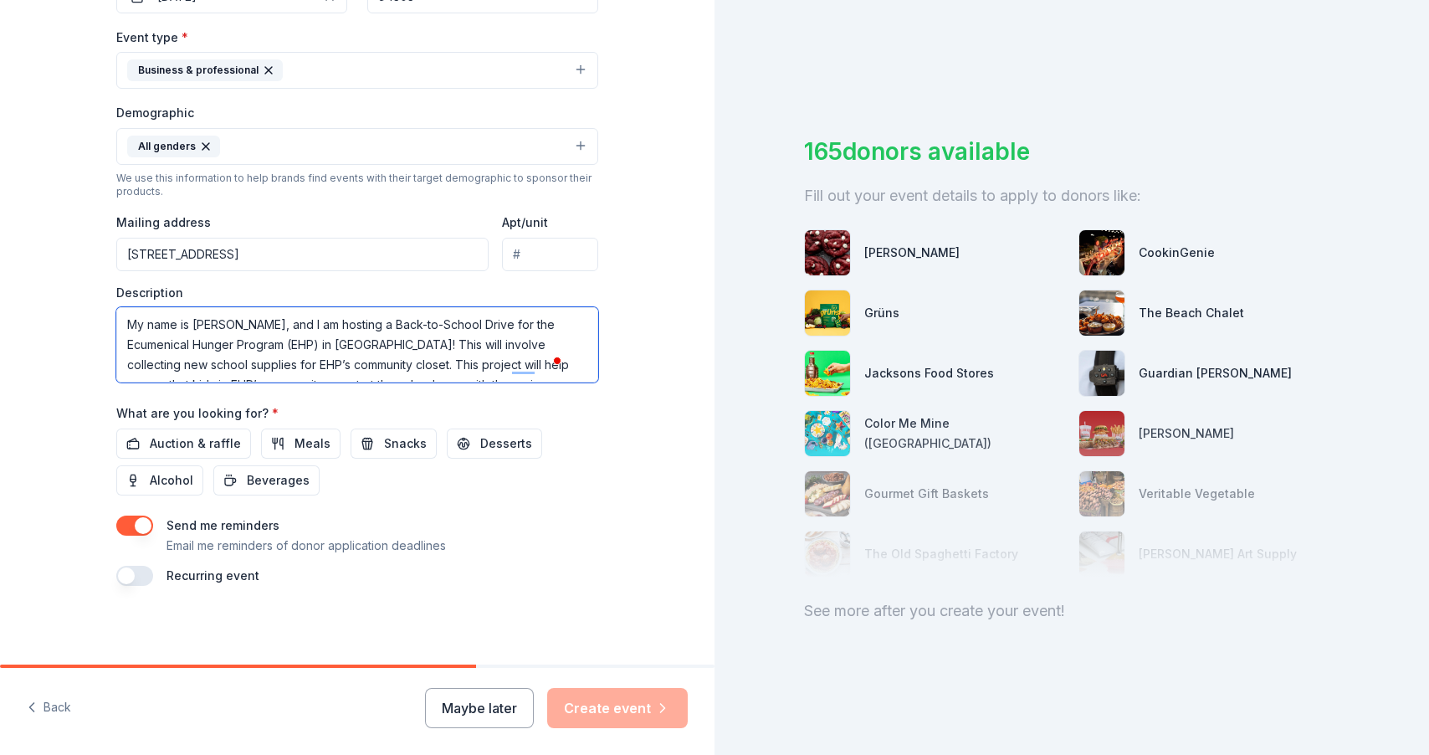
drag, startPoint x: 396, startPoint y: 370, endPoint x: 120, endPoint y: 324, distance: 279.0
click at [120, 324] on textarea "My name is [PERSON_NAME], and I am hosting a Back-to-School Drive for the Ecume…" at bounding box center [357, 344] width 482 height 75
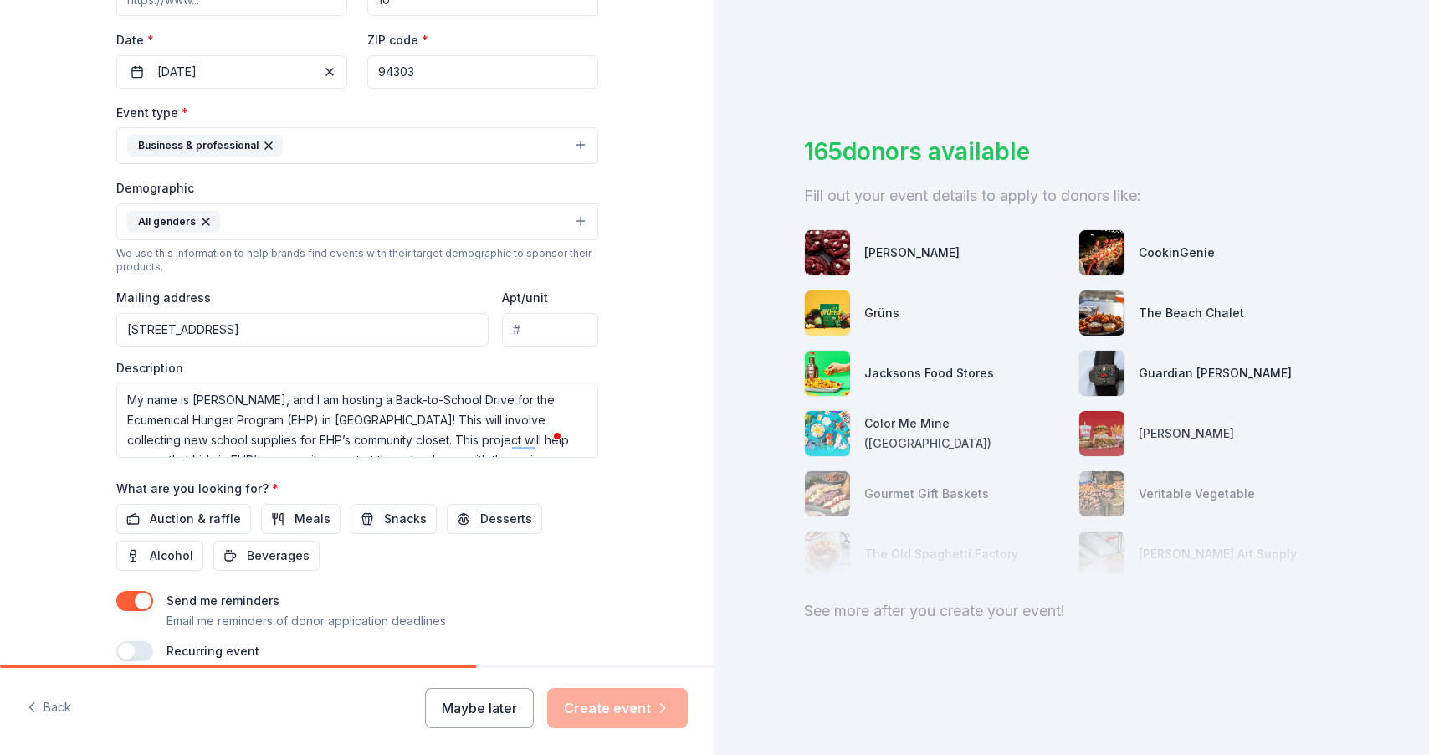
click at [613, 510] on div "Tell us about your event. We'll find in-kind donations you can apply for. Event…" at bounding box center [357, 182] width 535 height 1117
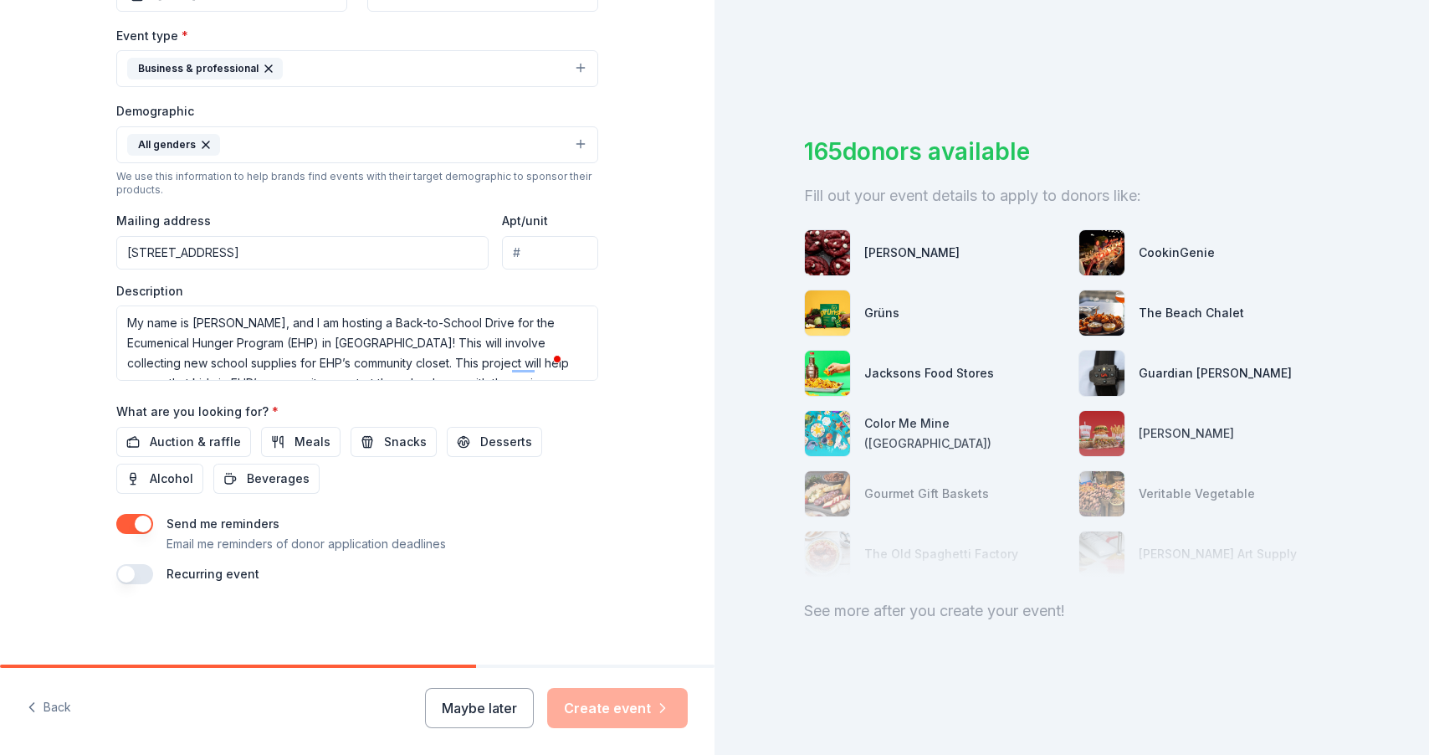
click at [632, 703] on div "Maybe later Create event" at bounding box center [556, 708] width 263 height 40
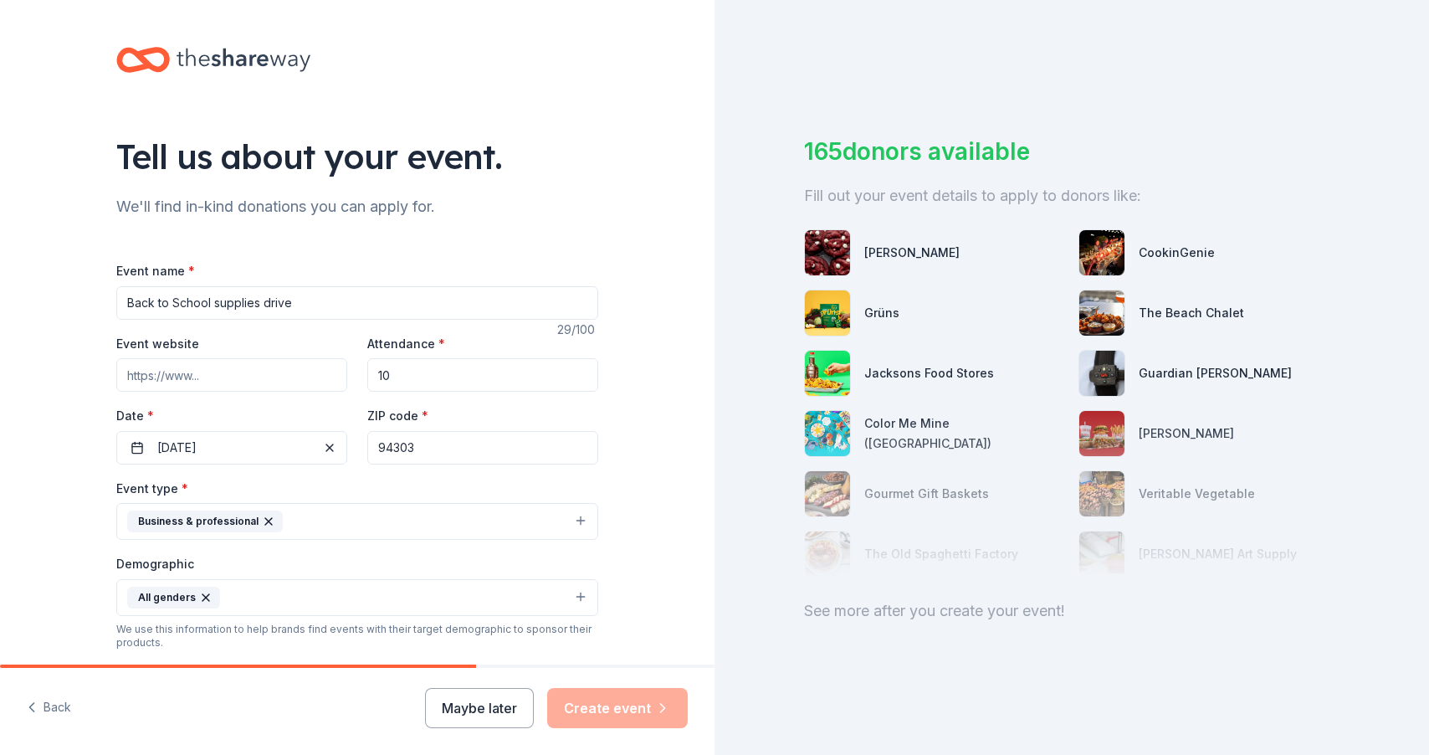
click at [166, 372] on input "Event website" at bounding box center [231, 374] width 231 height 33
click at [210, 377] on input "Event website" at bounding box center [231, 374] width 231 height 33
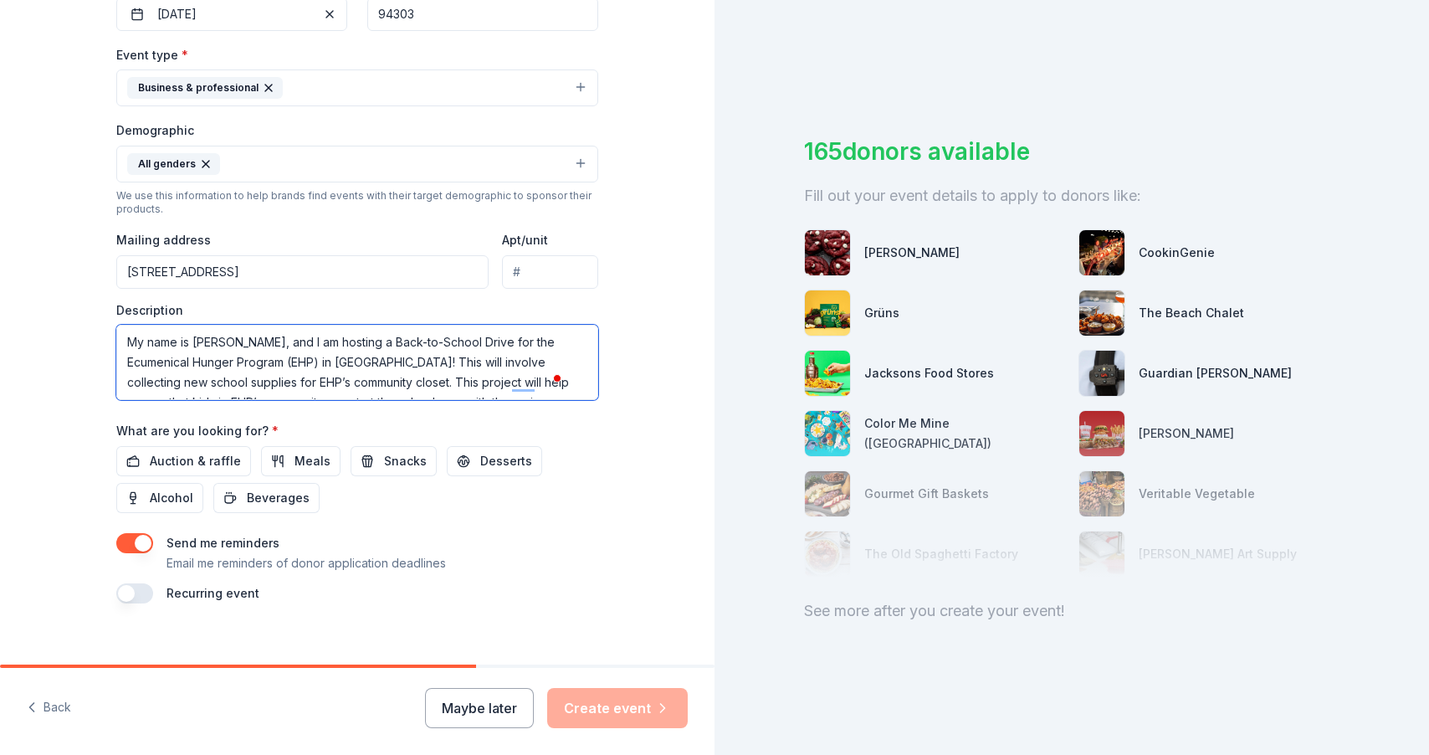
drag, startPoint x: 251, startPoint y: 343, endPoint x: 109, endPoint y: 342, distance: 142.2
click at [109, 342] on html "Tell us about your event. We'll find in-kind donations you can apply for. Event…" at bounding box center [714, 377] width 1429 height 755
click at [321, 379] on textarea "My name is [PERSON_NAME], and I am hosting a Back-to-School Drive for the Ecume…" at bounding box center [357, 362] width 482 height 75
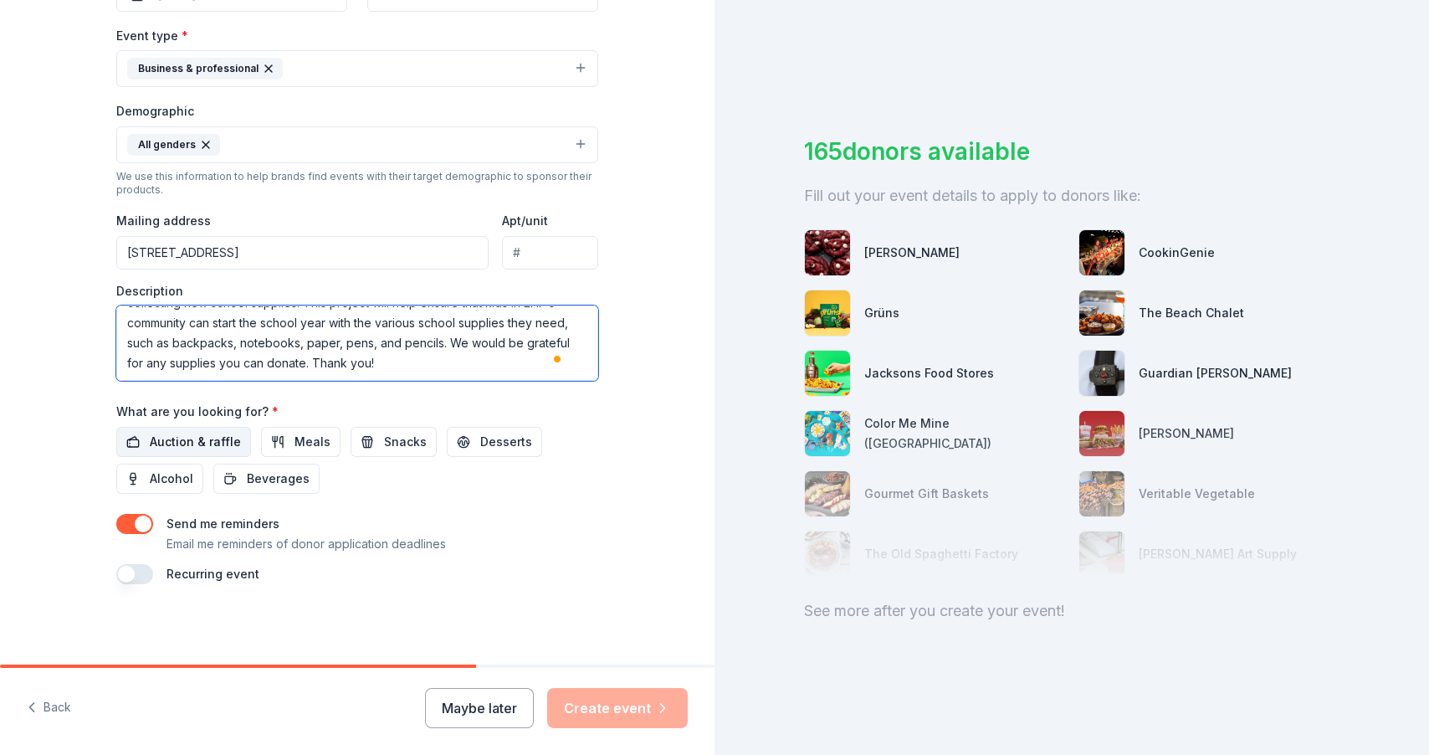
type textarea "My name is [PERSON_NAME], and I am hosting a Back-to-School Drive for the Ecume…"
click at [183, 445] on span "Auction & raffle" at bounding box center [195, 442] width 91 height 20
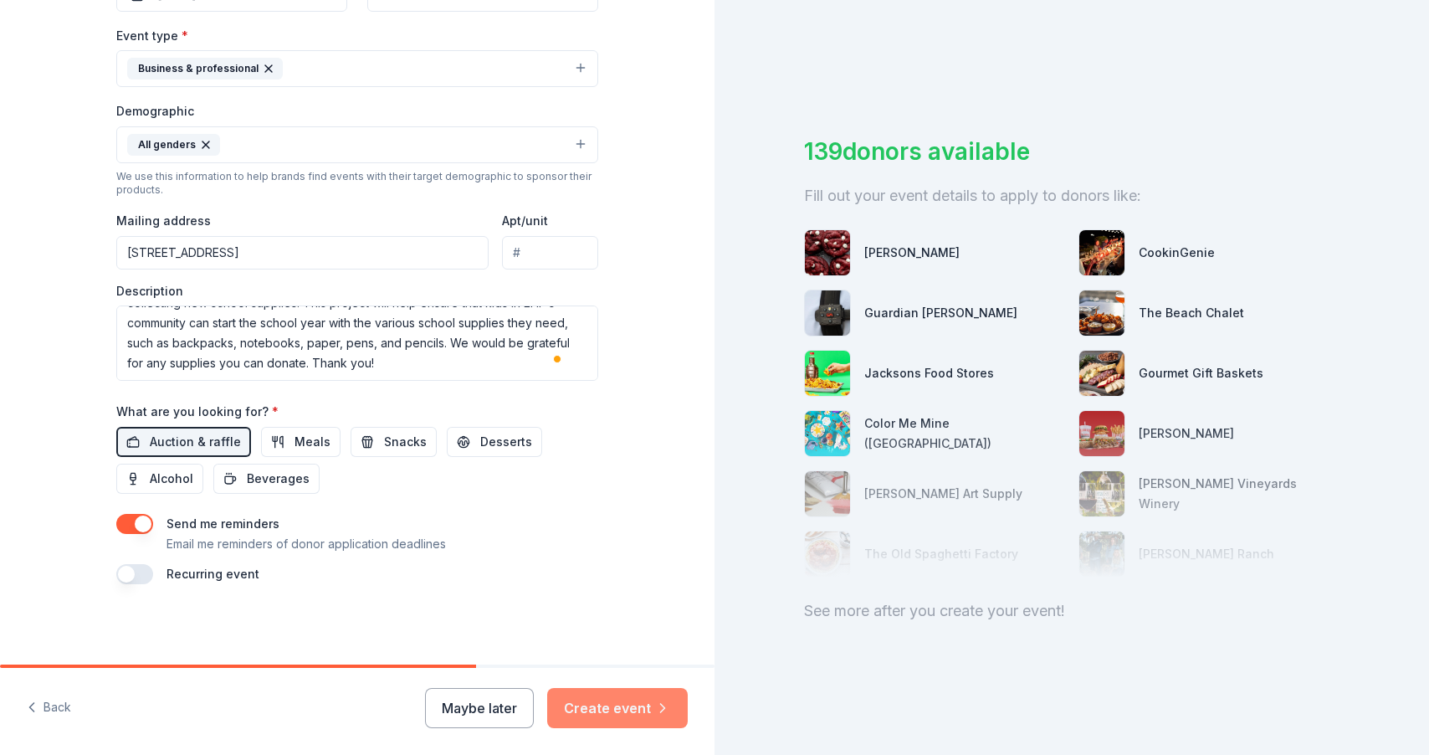
click at [644, 709] on button "Create event" at bounding box center [617, 708] width 141 height 40
